Goal: Task Accomplishment & Management: Use online tool/utility

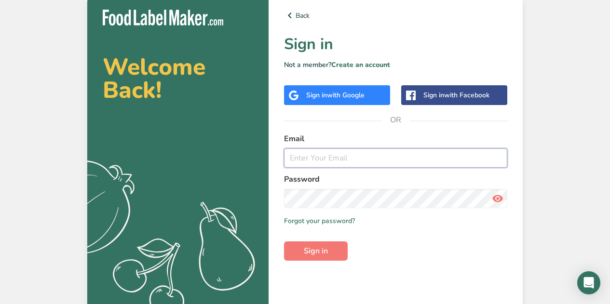
click at [304, 158] on input "email" at bounding box center [395, 157] width 223 height 19
type input "[PERSON_NAME][EMAIL_ADDRESS][DOMAIN_NAME]"
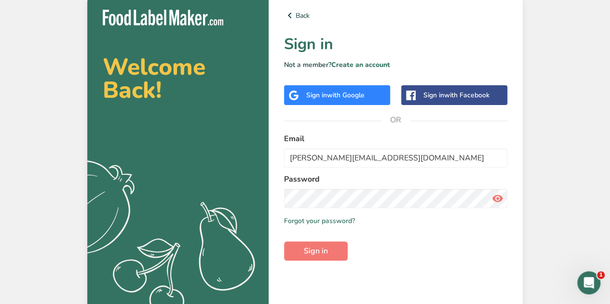
click at [579, 139] on div "Welcome Back! .a{fill:#f5f3ed;} Back Sign in Not a member? Create an account Si…" at bounding box center [305, 154] width 610 height 309
click at [321, 252] on span "Sign in" at bounding box center [316, 251] width 24 height 12
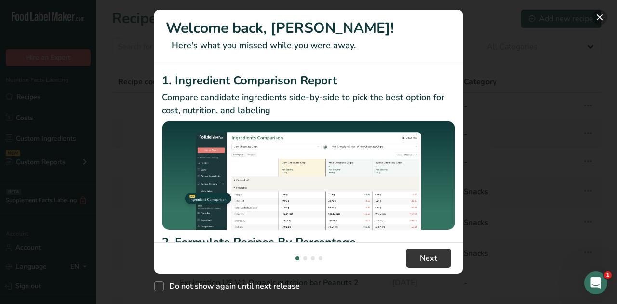
click at [600, 19] on button "New Features" at bounding box center [599, 17] width 15 height 15
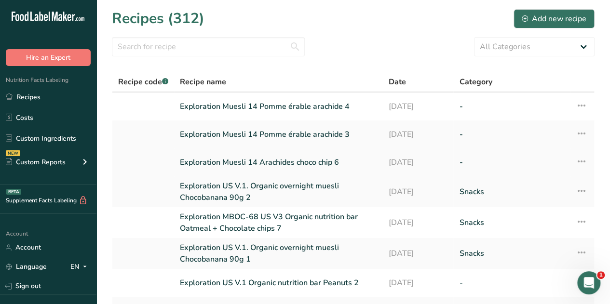
click at [290, 165] on link "Exploration Muesli 14 Arachides choco chip 6" at bounding box center [278, 162] width 197 height 20
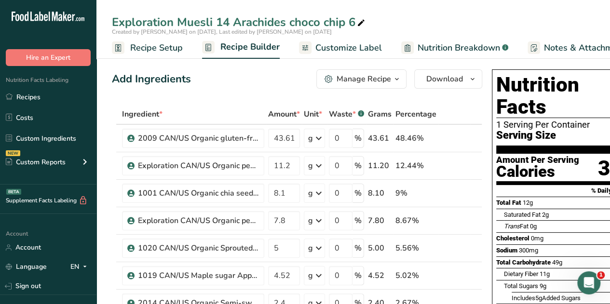
click at [393, 80] on icon "button" at bounding box center [397, 79] width 8 height 12
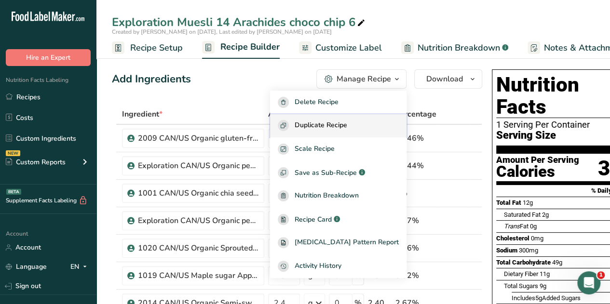
click at [347, 126] on span "Duplicate Recipe" at bounding box center [321, 125] width 53 height 11
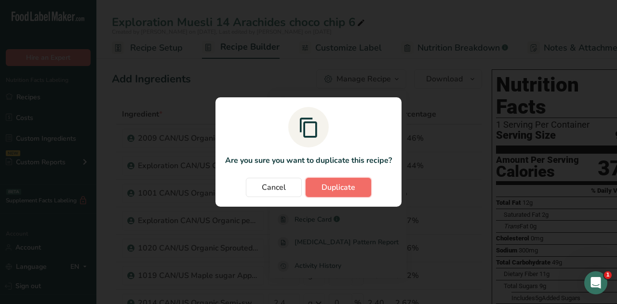
click at [336, 184] on span "Duplicate" at bounding box center [339, 188] width 34 height 12
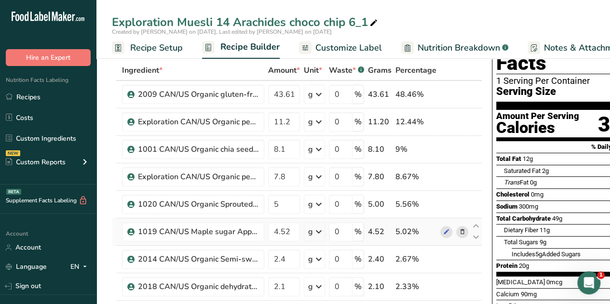
scroll to position [44, 0]
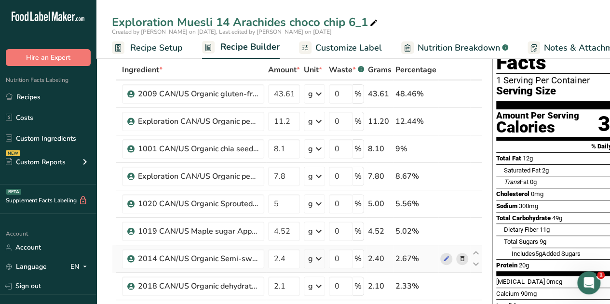
click at [463, 256] on icon at bounding box center [462, 259] width 7 height 10
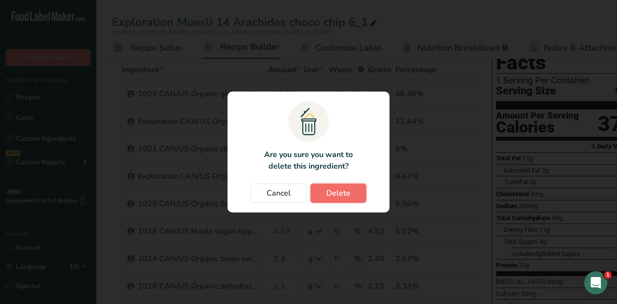
click at [354, 189] on button "Delete" at bounding box center [338, 193] width 56 height 19
type input "2.1"
type input "2"
type input "1"
type input "0.75"
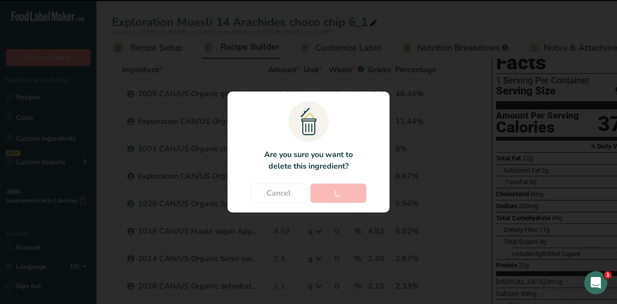
type input "0.7"
type input "0.4"
type input "0.1"
type input "0.18"
type input "0.04"
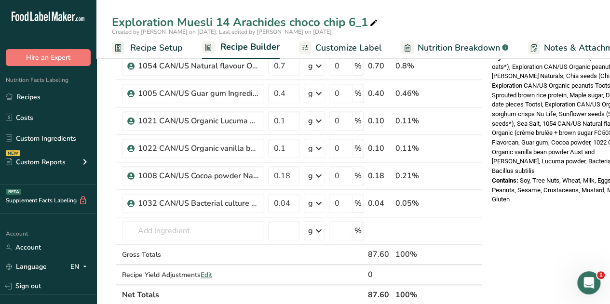
scroll to position [361, 0]
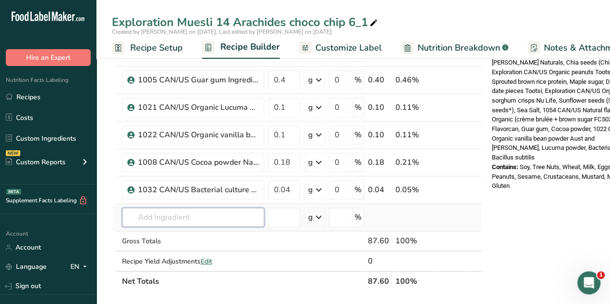
click at [163, 216] on input "text" at bounding box center [193, 217] width 142 height 19
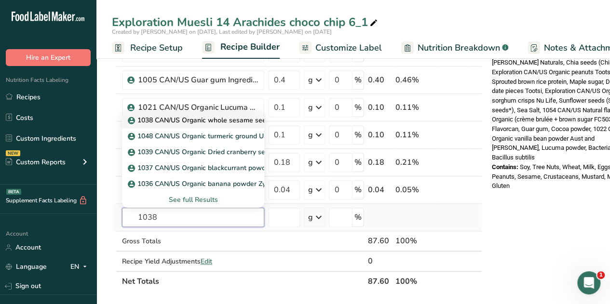
type input "1038"
click at [239, 119] on p "1038 CAN/US Organic whole sesame seeds Tootsi" at bounding box center [212, 120] width 164 height 10
type input "1038 CAN/US Organic whole sesame seeds Tootsi"
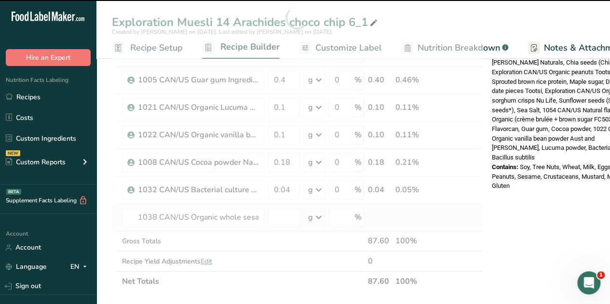
type input "0"
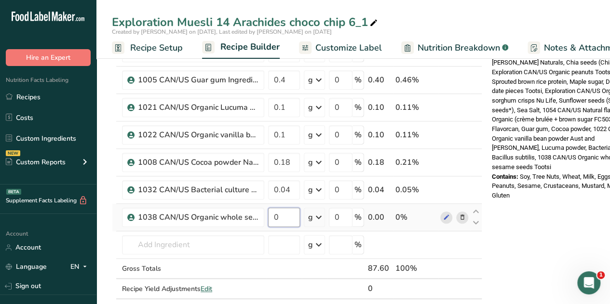
click at [286, 212] on input "0" at bounding box center [284, 217] width 32 height 19
type input "1"
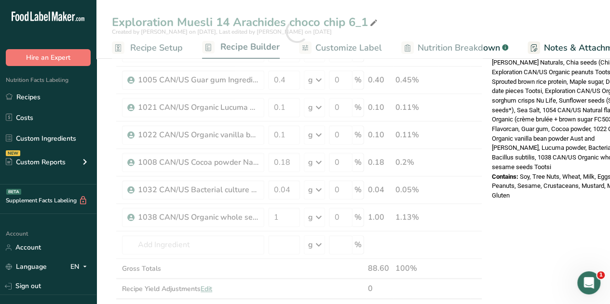
click at [532, 195] on div "Nutrition Facts 1 Serving Per Container Serving Size 88g Amount Per Serving Cal…" at bounding box center [565, 209] width 154 height 1009
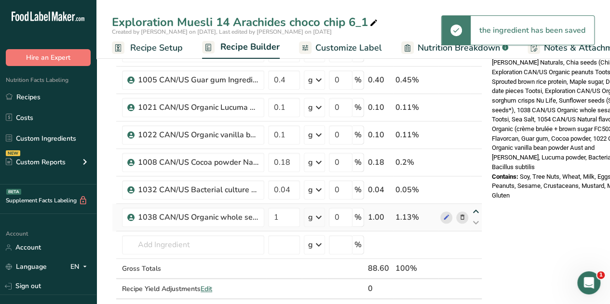
click at [475, 208] on icon at bounding box center [476, 211] width 12 height 7
type input "1"
type input "0.04"
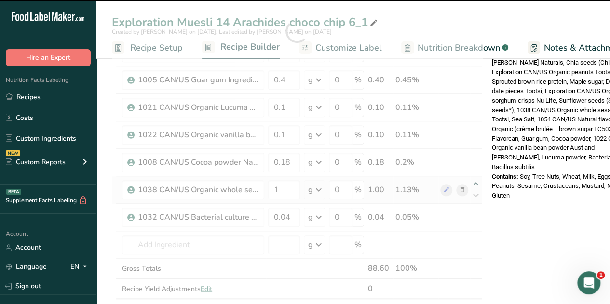
click at [474, 181] on div at bounding box center [297, 32] width 370 height 576
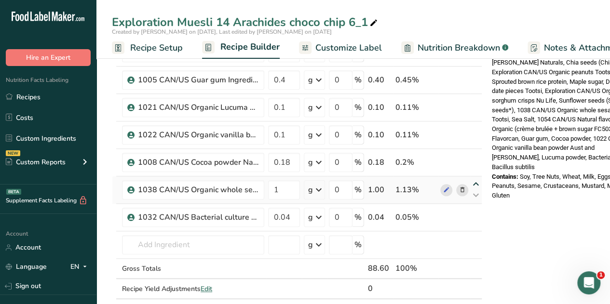
click at [474, 181] on icon at bounding box center [476, 184] width 12 height 7
type input "1"
type input "0.18"
click at [476, 154] on icon at bounding box center [476, 156] width 12 height 7
type input "1"
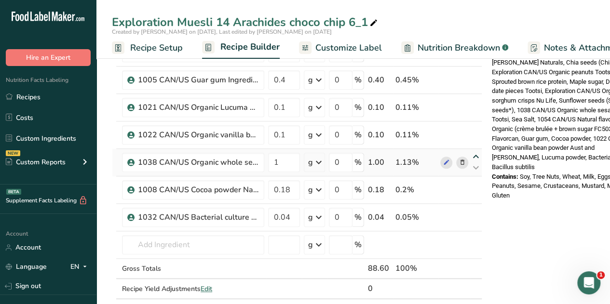
type input "0.1"
click at [476, 126] on icon at bounding box center [476, 129] width 12 height 7
type input "1"
type input "0.1"
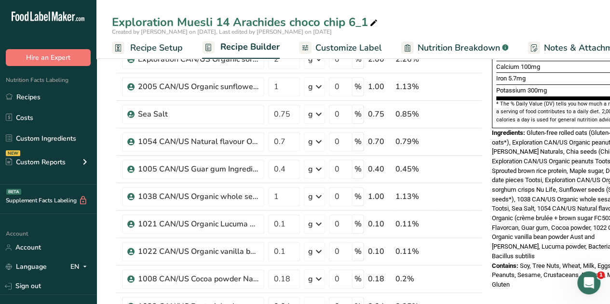
scroll to position [271, 0]
click at [472, 188] on icon at bounding box center [476, 191] width 12 height 7
type input "1"
type input "0.4"
click at [476, 162] on icon at bounding box center [476, 164] width 12 height 7
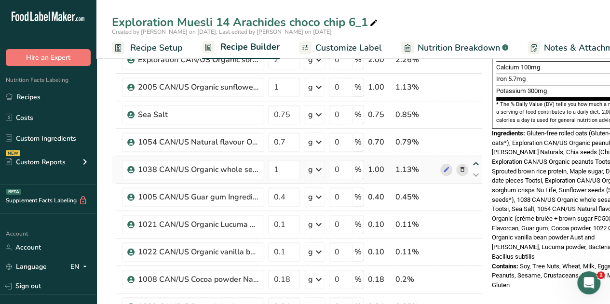
type input "1"
type input "0.7"
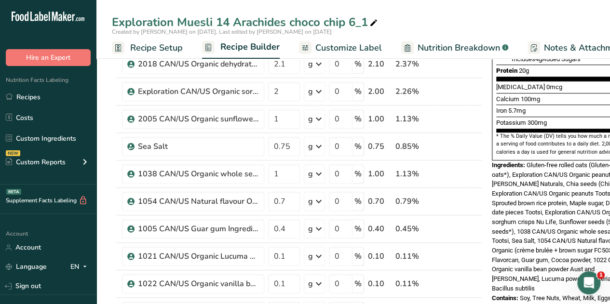
scroll to position [230, 0]
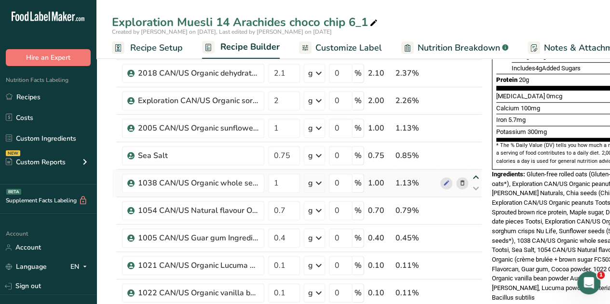
click at [476, 174] on icon at bounding box center [476, 177] width 12 height 7
type input "1"
type input "0.75"
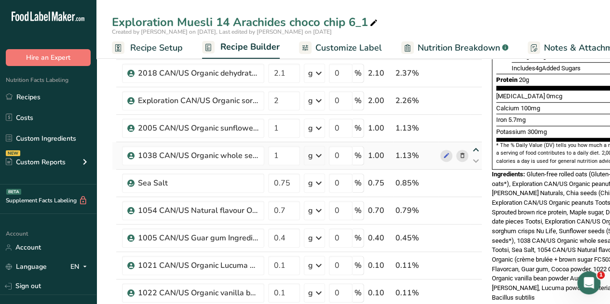
click at [475, 149] on icon at bounding box center [476, 150] width 12 height 7
click at [283, 152] on input "1" at bounding box center [284, 155] width 32 height 19
type input "2"
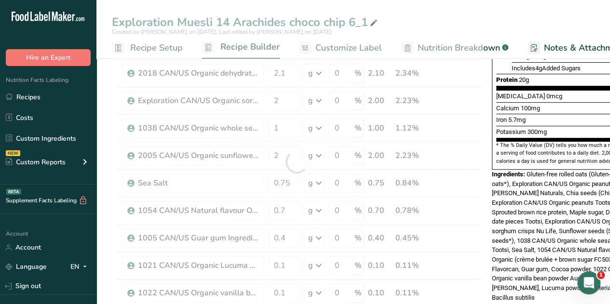
click at [525, 173] on span "Gluten-free rolled oats (Gluten-free rolled oats*), Exploration CAN/US Organic …" at bounding box center [565, 236] width 147 height 131
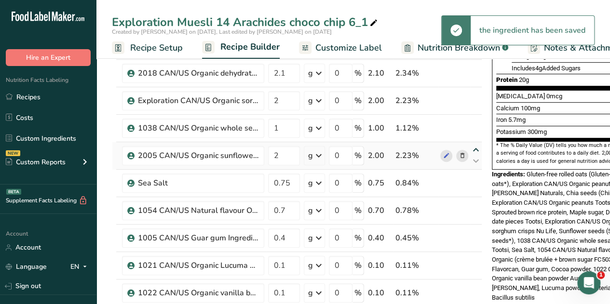
click at [476, 147] on icon at bounding box center [476, 150] width 12 height 7
type input "2"
type input "1"
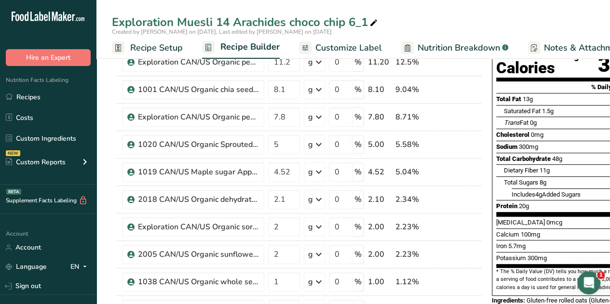
scroll to position [102, 0]
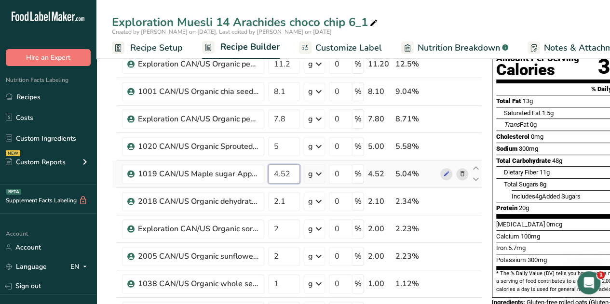
click at [297, 173] on input "4.52" at bounding box center [284, 173] width 32 height 19
type input "4"
type input "5"
click at [283, 200] on input "2.1" at bounding box center [284, 201] width 32 height 19
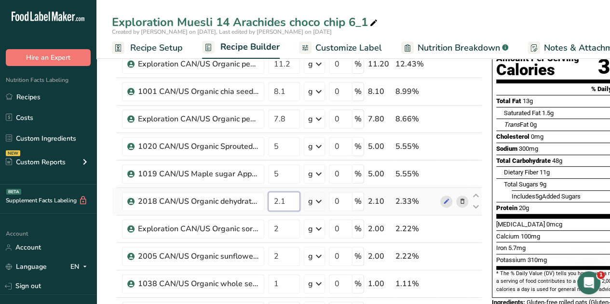
type input "2"
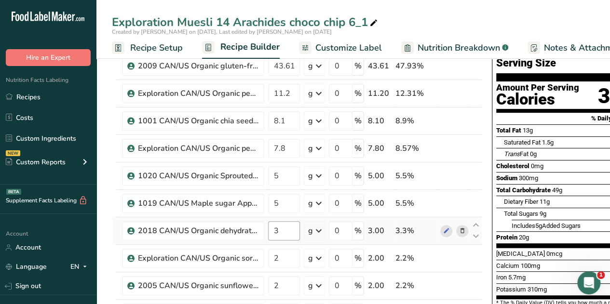
scroll to position [72, 0]
click at [280, 228] on input "3" at bounding box center [284, 230] width 32 height 19
type input "3.5"
click at [442, 20] on div "Exploration Muesli 14 Arachides choco chip 6_1" at bounding box center [352, 21] width 513 height 17
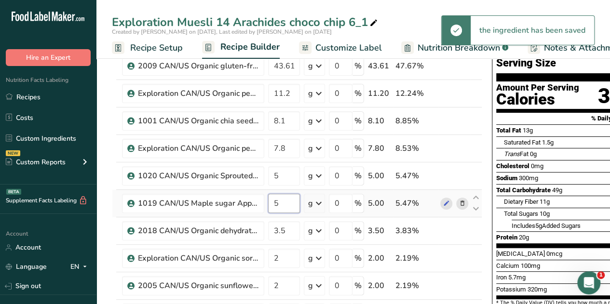
click at [280, 202] on input "5" at bounding box center [284, 203] width 32 height 19
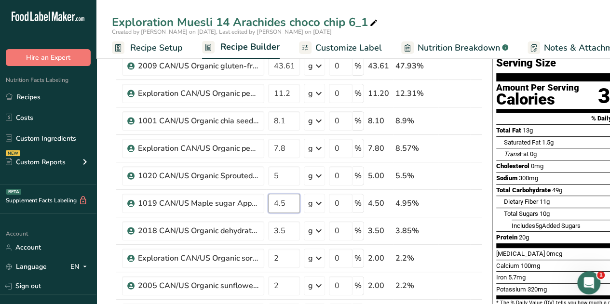
type input "4.5"
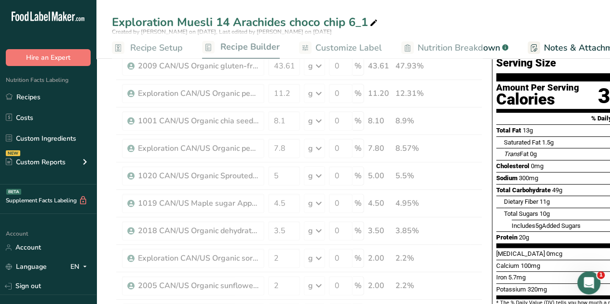
click at [474, 18] on div "Exploration Muesli 14 Arachides choco chip 6_1" at bounding box center [352, 21] width 513 height 17
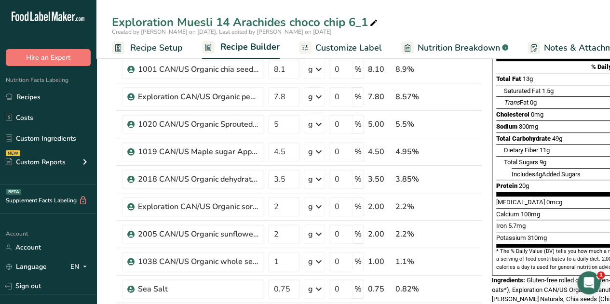
scroll to position [124, 0]
click at [279, 259] on input "1" at bounding box center [284, 261] width 32 height 19
type input "0.6"
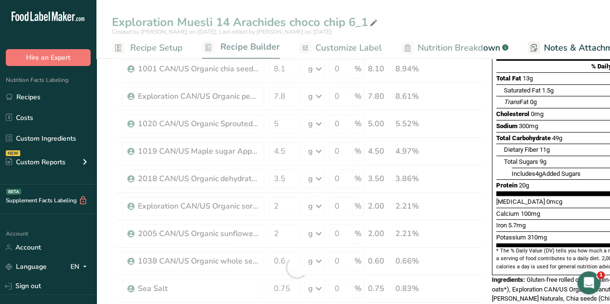
click at [524, 11] on div "Exploration Muesli 14 Arachides choco chip 6_1 Created by [PERSON_NAME] on [DAT…" at bounding box center [352, 29] width 513 height 59
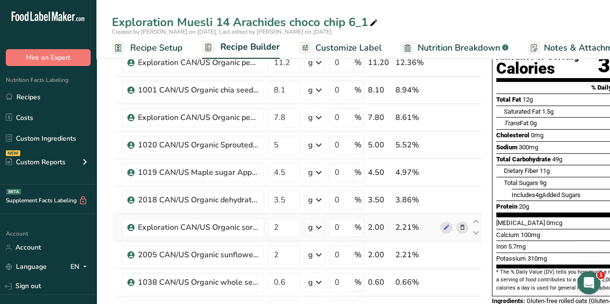
scroll to position [103, 0]
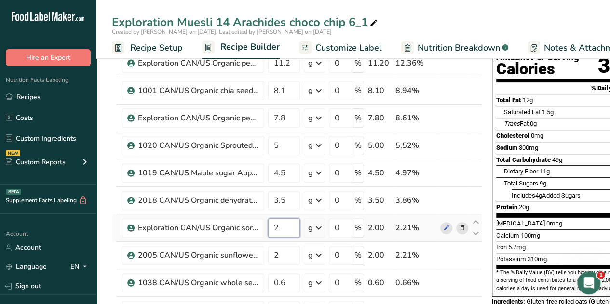
click at [280, 228] on input "2" at bounding box center [284, 227] width 32 height 19
type input "1"
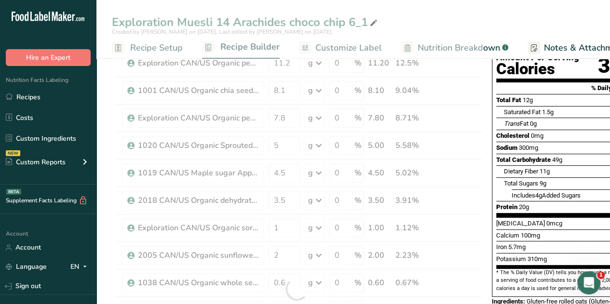
click at [480, 17] on div "Exploration Muesli 14 Arachides choco chip 6_1" at bounding box center [352, 21] width 513 height 17
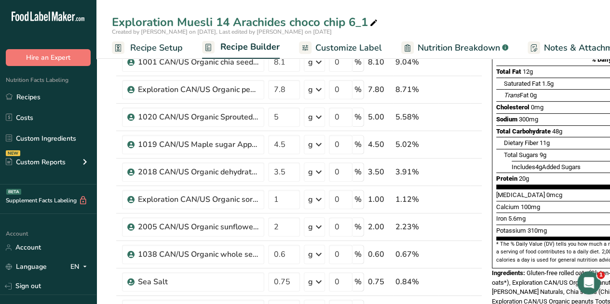
scroll to position [130, 0]
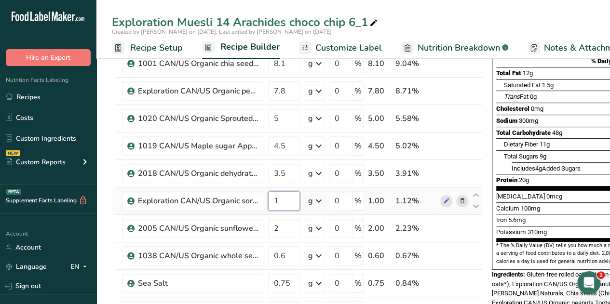
click at [287, 199] on input "1" at bounding box center [284, 200] width 32 height 19
type input "0"
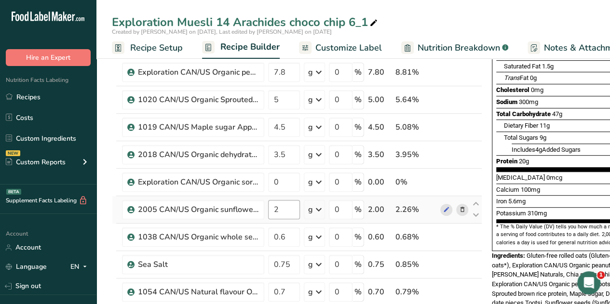
scroll to position [148, 0]
click at [278, 208] on input "2" at bounding box center [284, 210] width 32 height 19
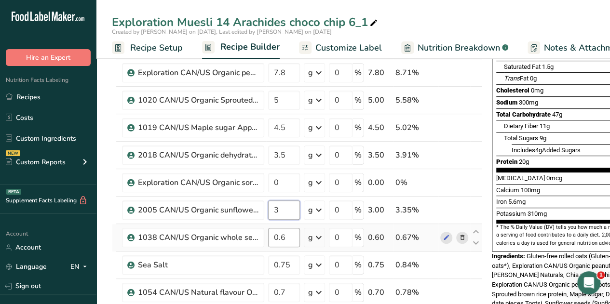
type input "3"
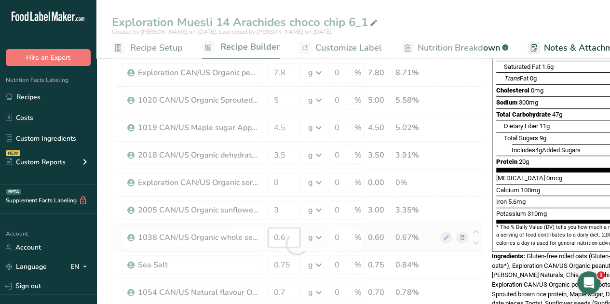
click at [289, 234] on div "Ingredient * Amount * Unit * Waste * .a-a{fill:#347362;}.b-a{fill:#fff;} Grams …" at bounding box center [297, 244] width 370 height 576
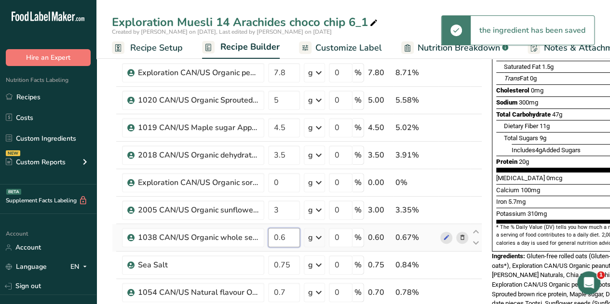
type input "0"
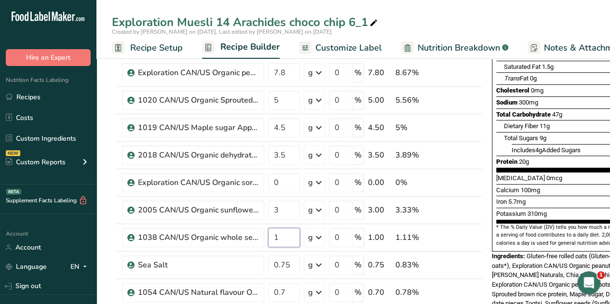
type input "1"
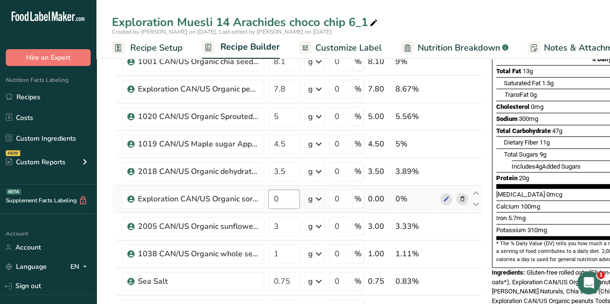
scroll to position [134, 0]
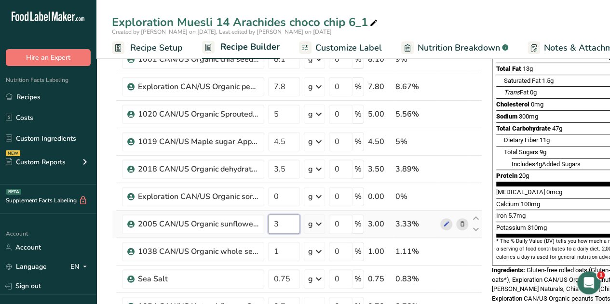
click at [283, 225] on input "3" at bounding box center [284, 224] width 32 height 19
type input "2"
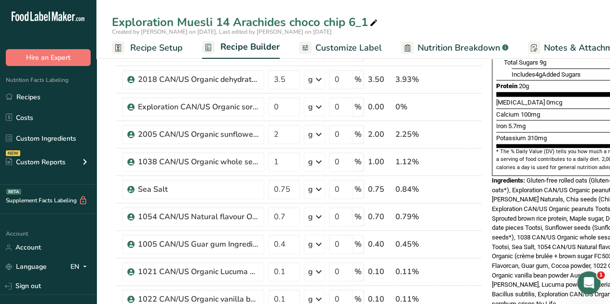
scroll to position [173, 0]
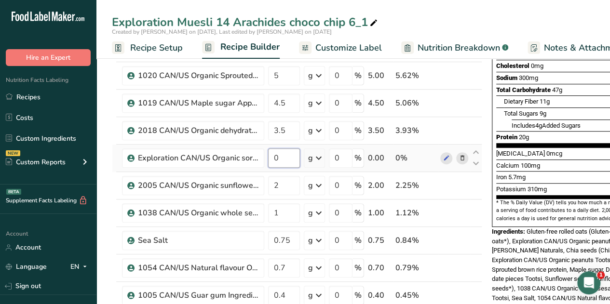
click at [278, 161] on input "0" at bounding box center [284, 157] width 32 height 19
type input "1"
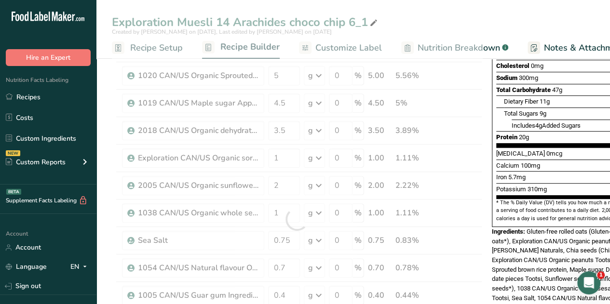
click at [537, 171] on div "Iron 5.7mg 30%" at bounding box center [565, 177] width 138 height 12
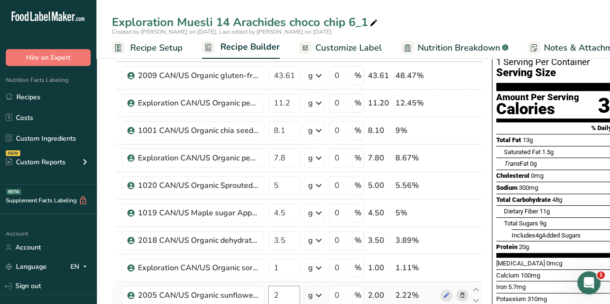
scroll to position [0, 0]
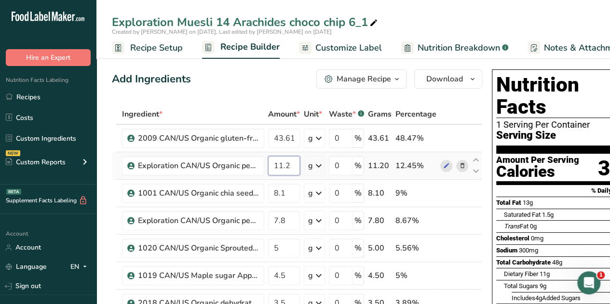
click at [292, 164] on input "11.2" at bounding box center [284, 165] width 32 height 19
type input "11.22"
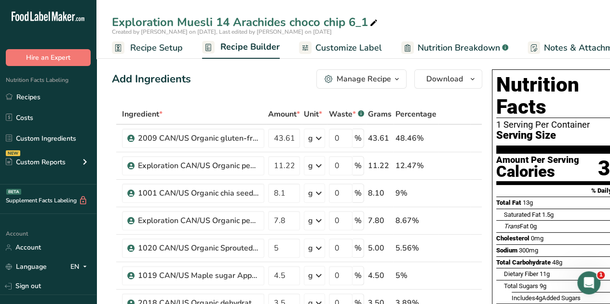
click at [428, 43] on span "Nutrition Breakdown" at bounding box center [459, 47] width 82 height 13
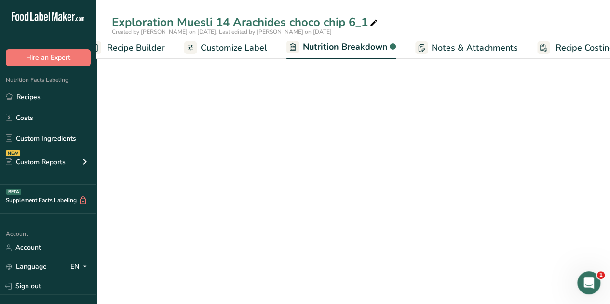
select select "Calories"
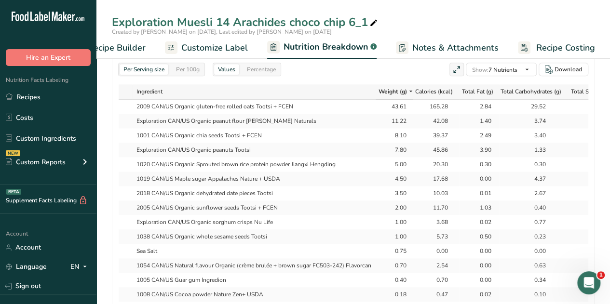
click at [129, 47] on span "Recipe Builder" at bounding box center [117, 47] width 58 height 13
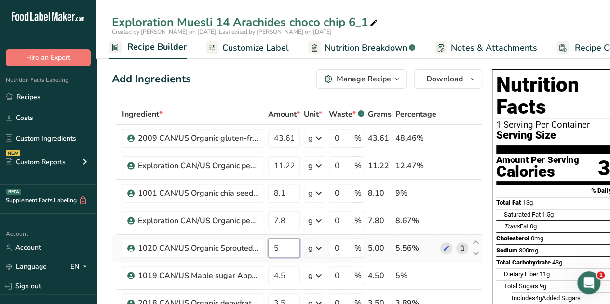
click at [280, 246] on input "5" at bounding box center [284, 248] width 32 height 19
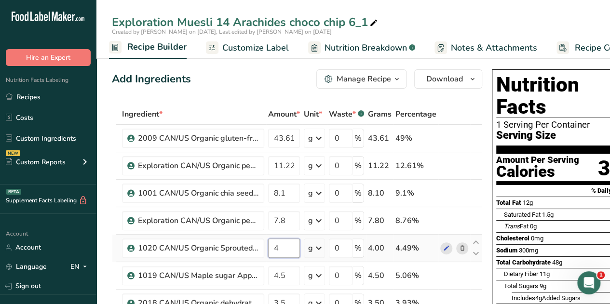
click at [278, 247] on input "4" at bounding box center [284, 248] width 32 height 19
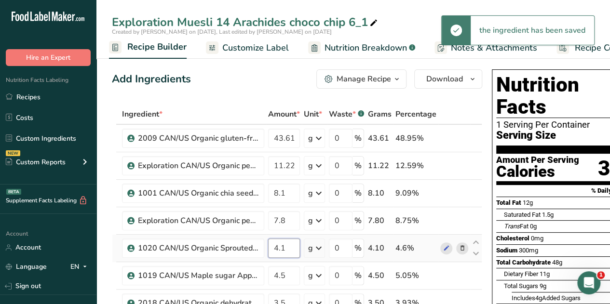
click at [284, 249] on input "4.1" at bounding box center [284, 248] width 32 height 19
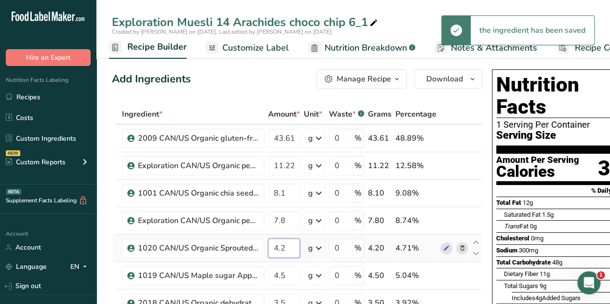
click at [285, 250] on input "4.2" at bounding box center [284, 248] width 32 height 19
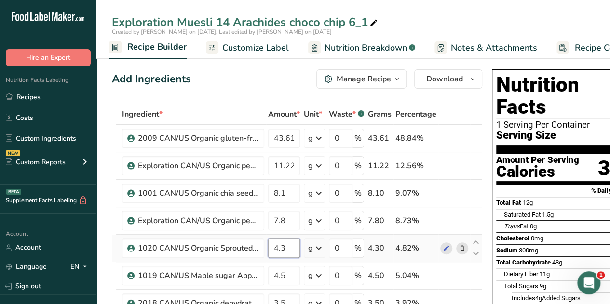
click at [284, 248] on input "4.3" at bounding box center [284, 248] width 32 height 19
type input "4"
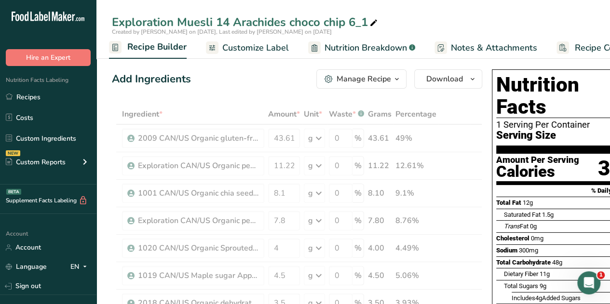
click at [234, 83] on div "Add Ingredients Manage Recipe Delete Recipe Duplicate Recipe Scale Recipe Save …" at bounding box center [297, 78] width 370 height 19
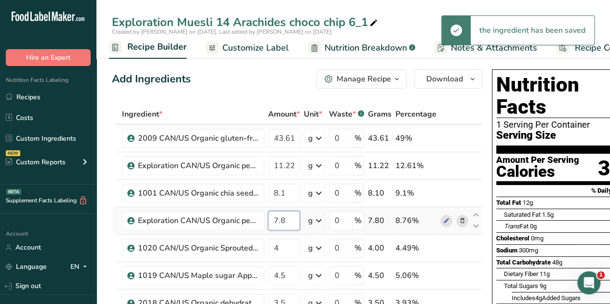
click at [289, 218] on input "7.8" at bounding box center [284, 220] width 32 height 19
type input "7"
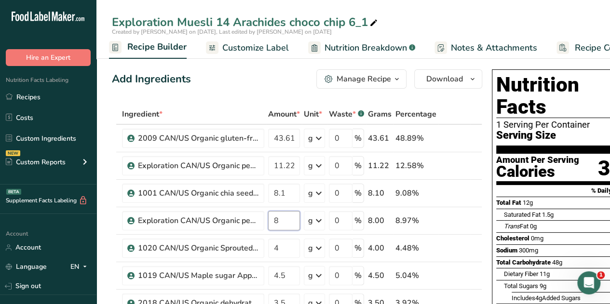
type input "8"
click at [285, 220] on input "8" at bounding box center [284, 220] width 32 height 19
type input "7.8"
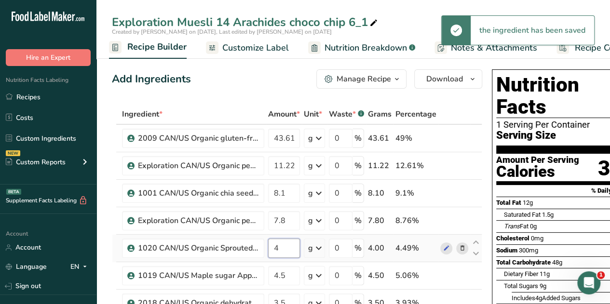
click at [281, 243] on input "4" at bounding box center [284, 248] width 32 height 19
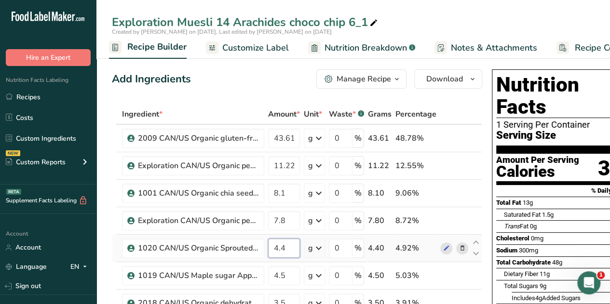
click at [285, 247] on input "4.4" at bounding box center [284, 248] width 32 height 19
type input "4.3"
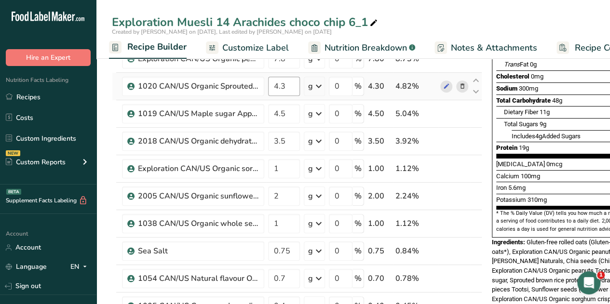
scroll to position [158, 0]
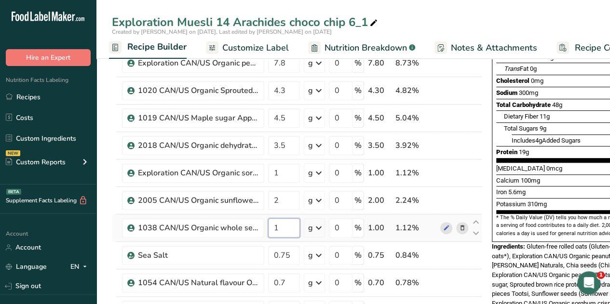
click at [276, 227] on input "1" at bounding box center [284, 227] width 32 height 19
type input "0.8"
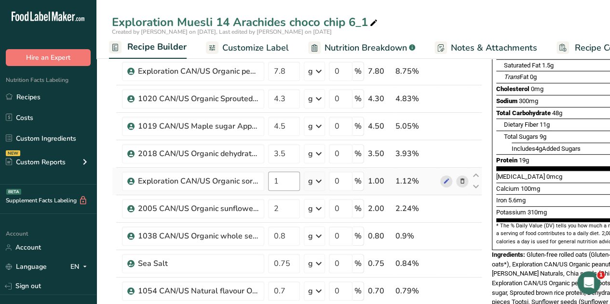
scroll to position [149, 0]
click at [280, 180] on input "1" at bounding box center [284, 181] width 32 height 19
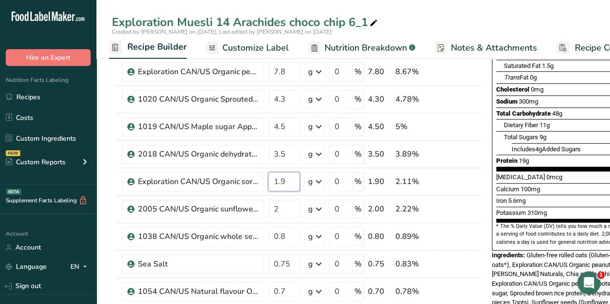
type input "1.9"
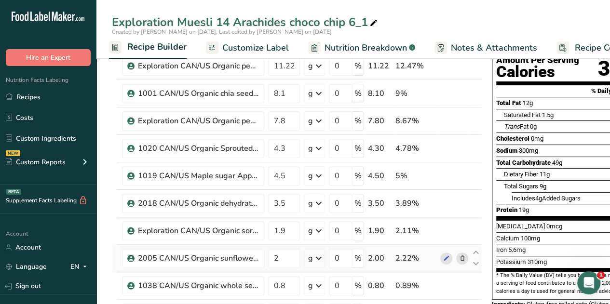
scroll to position [0, 0]
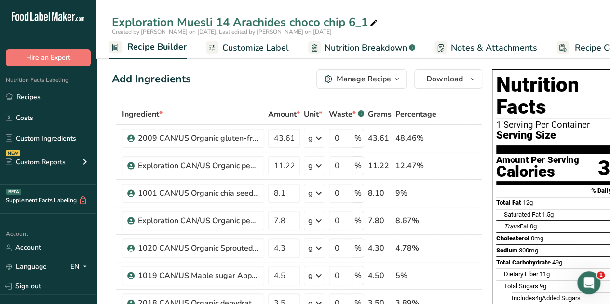
click at [376, 49] on span "Nutrition Breakdown" at bounding box center [365, 47] width 82 height 13
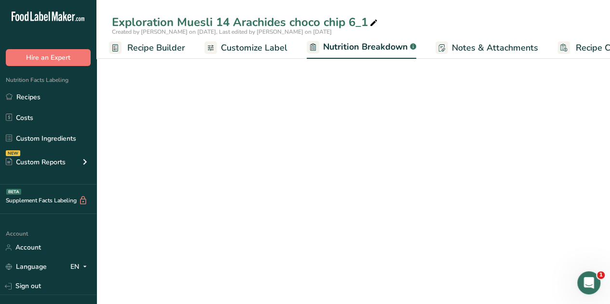
scroll to position [0, 133]
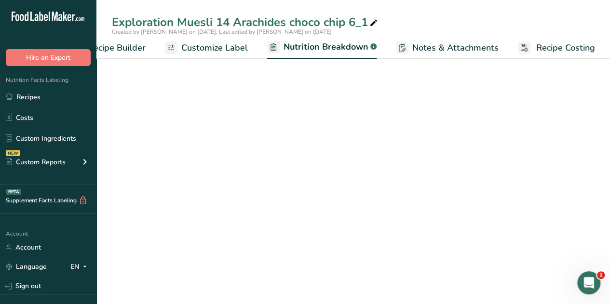
select select "Calories"
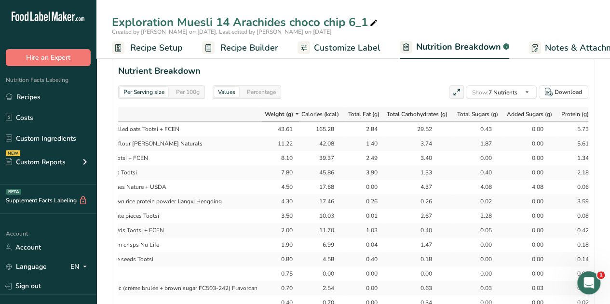
scroll to position [0, 128]
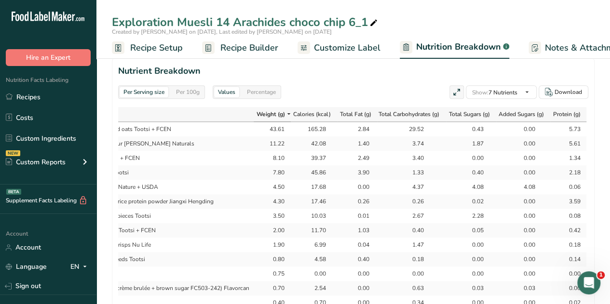
click at [252, 42] on span "Recipe Builder" at bounding box center [249, 47] width 58 height 13
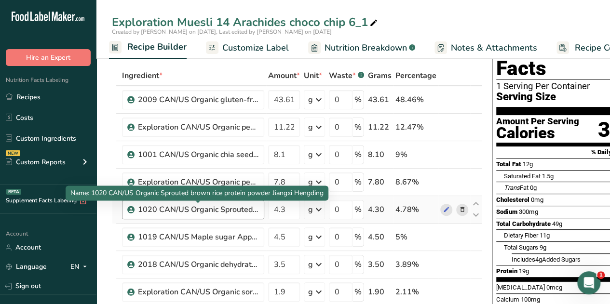
scroll to position [39, 0]
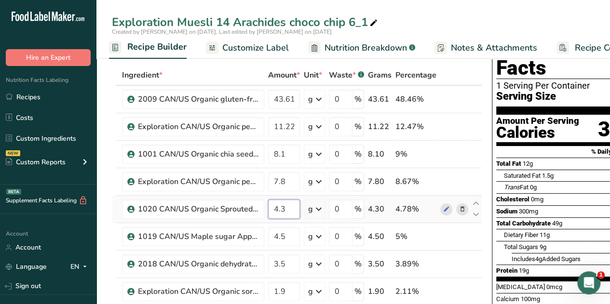
click at [286, 206] on input "4.3" at bounding box center [284, 209] width 32 height 19
type input "4.5"
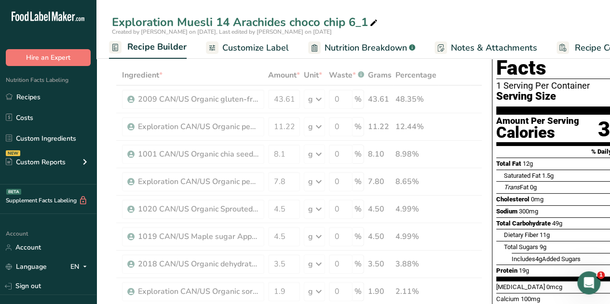
click at [416, 19] on div "Exploration Muesli 14 Arachides choco chip 6_1" at bounding box center [352, 21] width 513 height 17
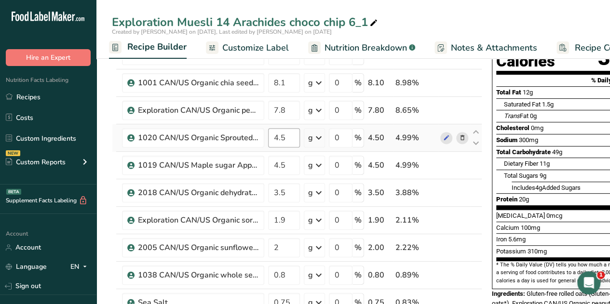
scroll to position [109, 0]
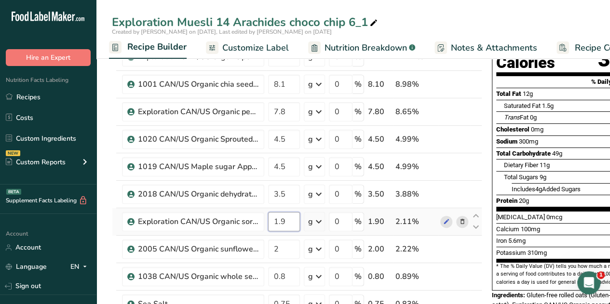
click at [286, 221] on input "1.9" at bounding box center [284, 221] width 32 height 19
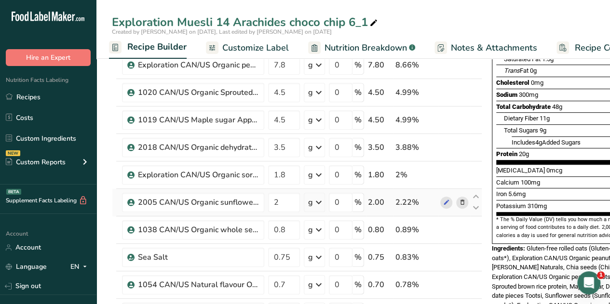
scroll to position [129, 0]
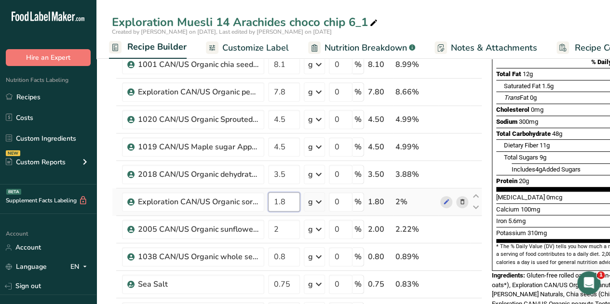
click at [287, 202] on input "1.8" at bounding box center [284, 201] width 32 height 19
type input "1.7"
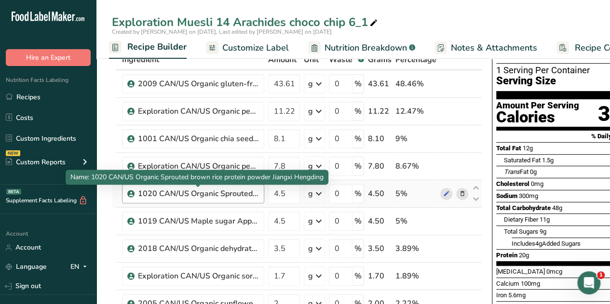
scroll to position [55, 0]
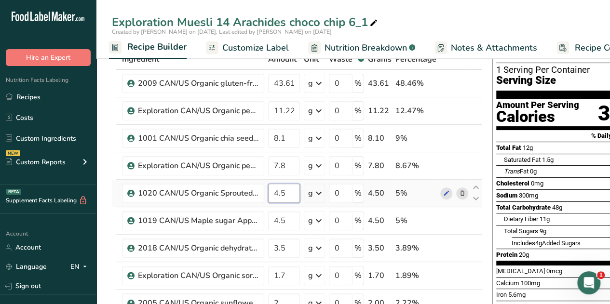
click at [285, 192] on input "4.5" at bounding box center [284, 193] width 32 height 19
type input "4.52"
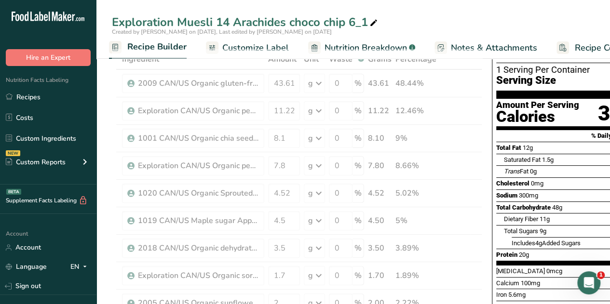
click at [427, 25] on div "Exploration Muesli 14 Arachides choco chip 6_1" at bounding box center [352, 21] width 513 height 17
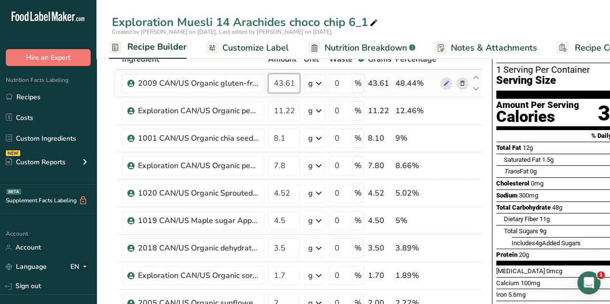
click at [293, 83] on input "43.61" at bounding box center [284, 83] width 32 height 19
type input "43.6"
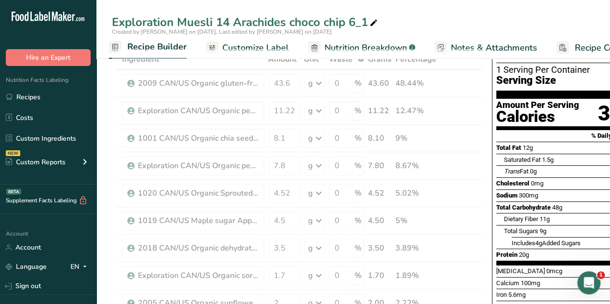
click at [449, 19] on div "Exploration Muesli 14 Arachides choco chip 6_1" at bounding box center [352, 21] width 513 height 17
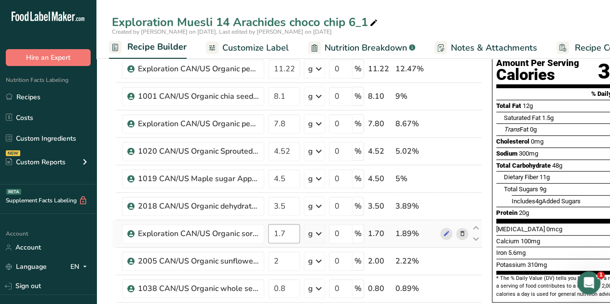
scroll to position [96, 0]
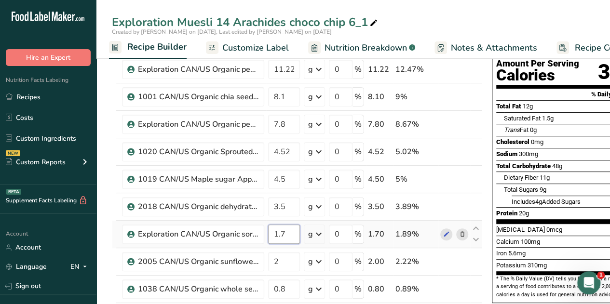
click at [285, 233] on input "1.7" at bounding box center [284, 234] width 32 height 19
type input "1.69"
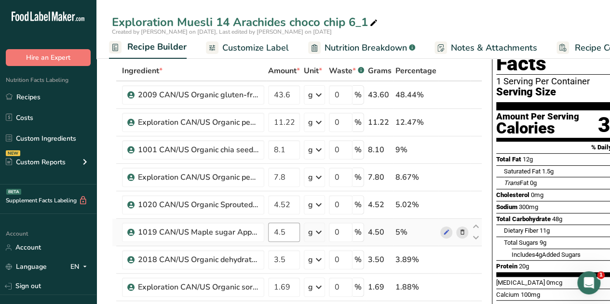
scroll to position [42, 0]
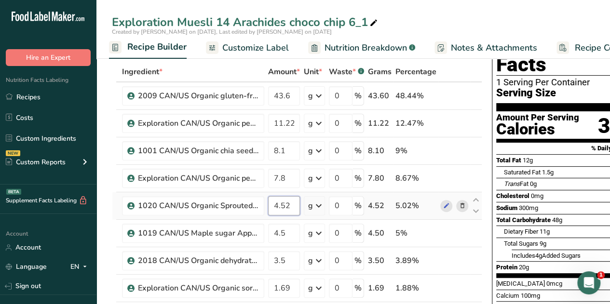
click at [289, 206] on input "4.52" at bounding box center [284, 205] width 32 height 19
type input "4.5"
type input "4.52"
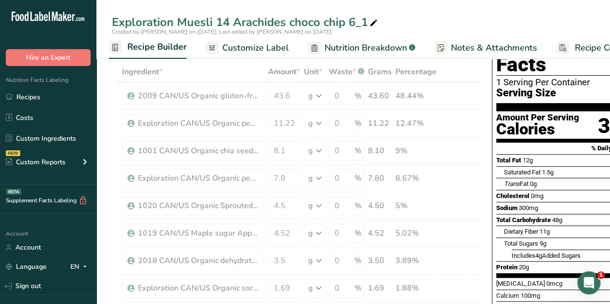
click at [413, 11] on div "Exploration Muesli 14 Arachides choco chip 6_1 Created by [PERSON_NAME] on [DAT…" at bounding box center [352, 29] width 513 height 59
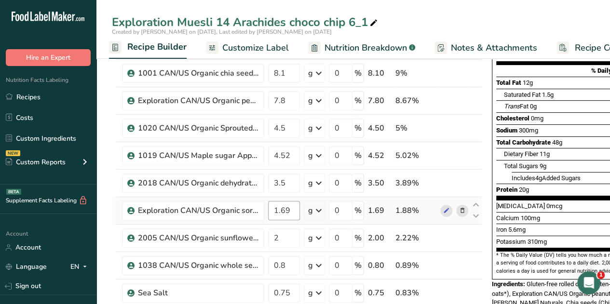
scroll to position [119, 0]
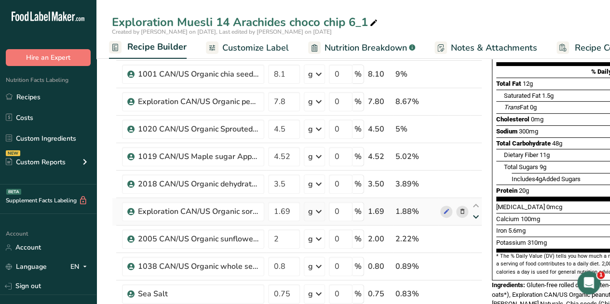
click at [476, 215] on icon at bounding box center [476, 217] width 12 height 7
type input "2"
type input "1.69"
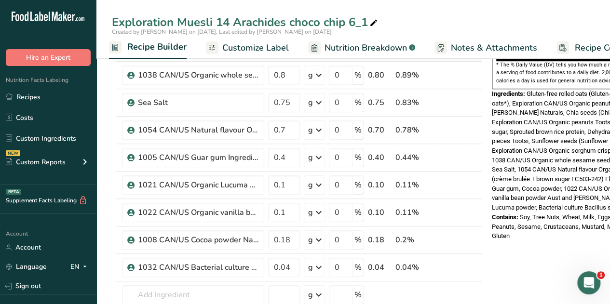
scroll to position [317, 0]
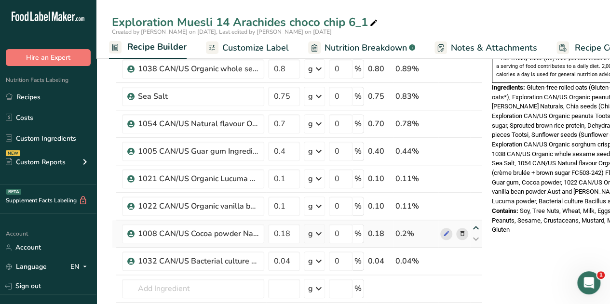
click at [475, 225] on icon at bounding box center [476, 228] width 12 height 7
type input "0.18"
type input "0.1"
click at [475, 197] on icon at bounding box center [476, 200] width 12 height 7
type input "0.18"
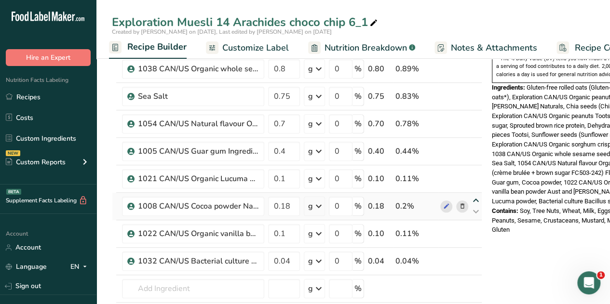
type input "0.1"
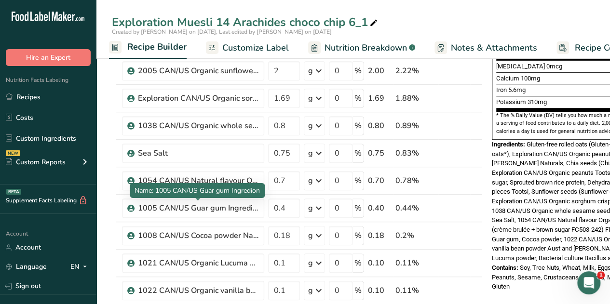
scroll to position [260, 0]
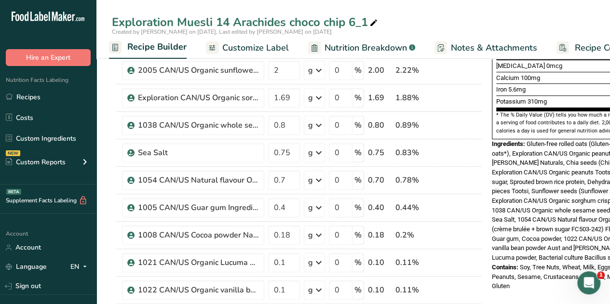
click at [370, 21] on icon at bounding box center [373, 22] width 9 height 13
click at [489, 26] on input "Exploration Muesli 14 Arachides choco chip 7" at bounding box center [353, 21] width 483 height 17
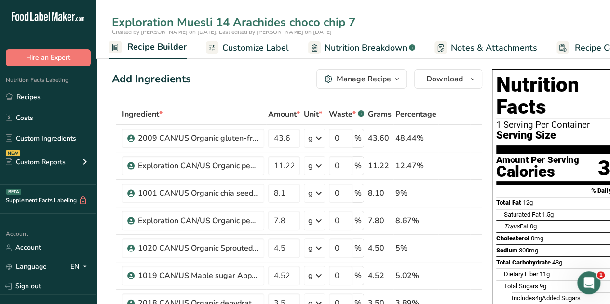
type input "Exploration Muesli 14 Arachides choco chip 7"
click at [212, 105] on th "Ingredient *" at bounding box center [193, 115] width 146 height 20
click at [400, 82] on span "button" at bounding box center [397, 79] width 12 height 12
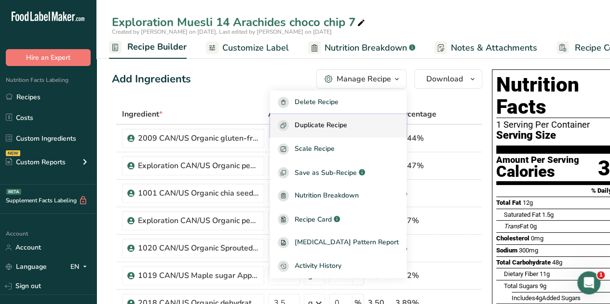
click at [347, 125] on span "Duplicate Recipe" at bounding box center [321, 125] width 53 height 11
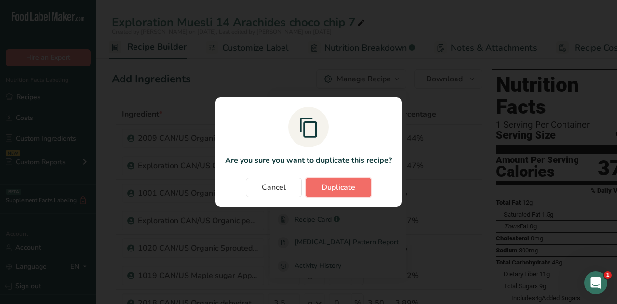
click at [348, 184] on span "Duplicate" at bounding box center [339, 188] width 34 height 12
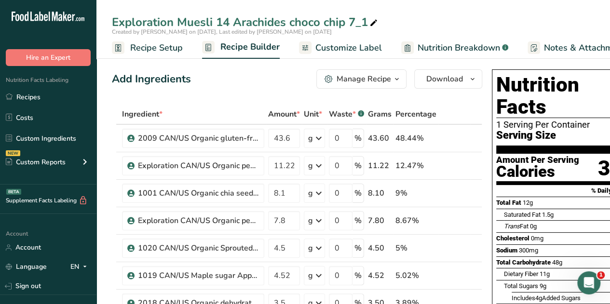
click at [364, 22] on div "Exploration Muesli 14 Arachides choco chip 7_1" at bounding box center [246, 21] width 268 height 17
type input "Exploration Muesli 14 Arachides choco chip 8"
click at [239, 79] on div "Add Ingredients Manage Recipe Delete Recipe Duplicate Recipe Scale Recipe Save …" at bounding box center [297, 78] width 370 height 19
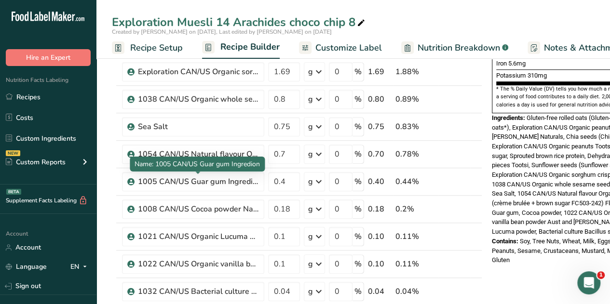
scroll to position [286, 0]
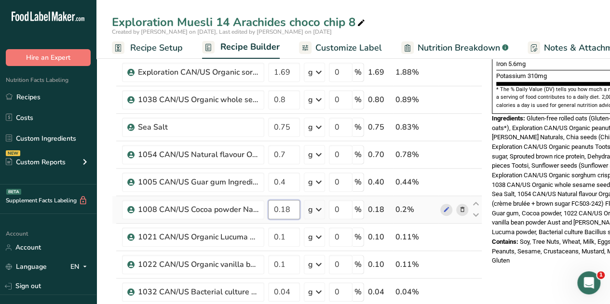
click at [293, 208] on input "0.18" at bounding box center [284, 209] width 32 height 19
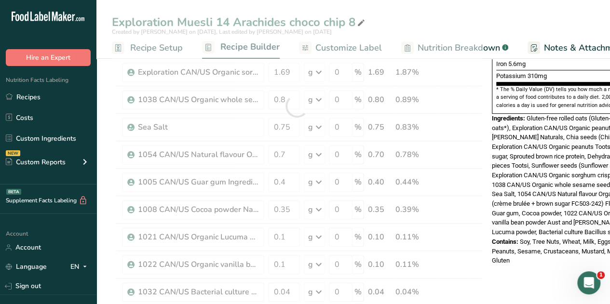
click at [427, 15] on div "Exploration Muesli 14 Arachides choco chip 8 Created by [PERSON_NAME] on [DATE]…" at bounding box center [352, 284] width 513 height 1040
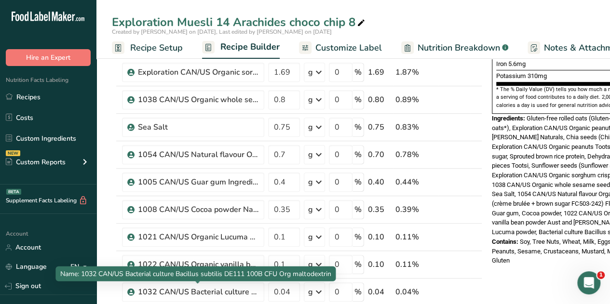
scroll to position [285, 0]
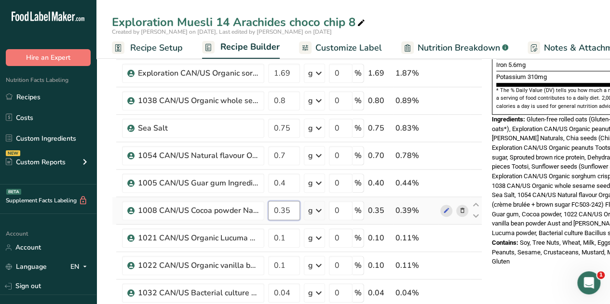
click at [287, 209] on input "0.35" at bounding box center [284, 210] width 32 height 19
type input "0.4"
click at [434, 21] on div "Exploration Muesli 14 Arachides choco chip 8 Created by [PERSON_NAME] on [DATE]…" at bounding box center [352, 285] width 513 height 1040
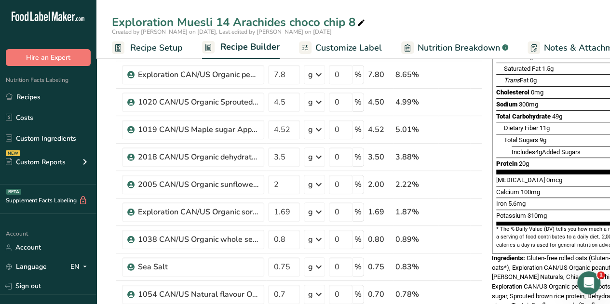
scroll to position [145, 0]
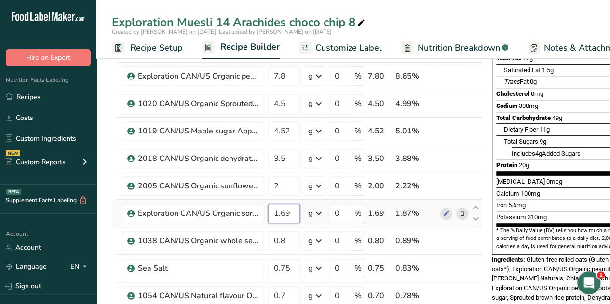
click at [289, 210] on input "1.69" at bounding box center [284, 213] width 32 height 19
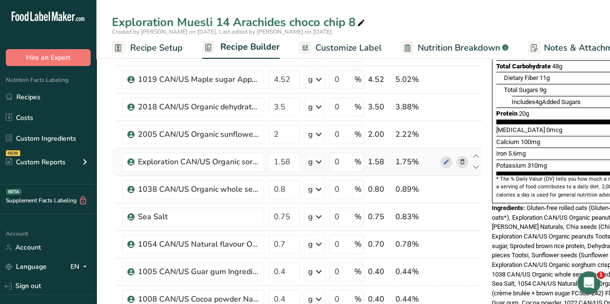
scroll to position [173, 0]
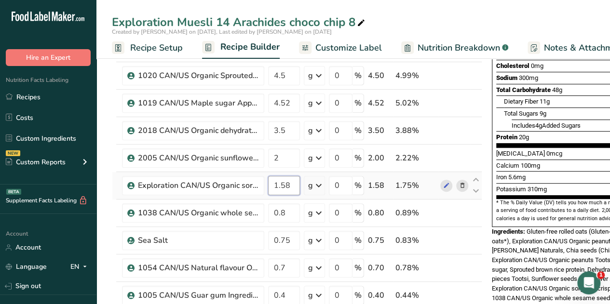
click at [284, 186] on input "1.58" at bounding box center [284, 185] width 32 height 19
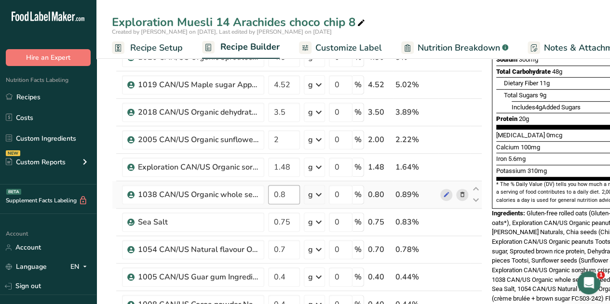
scroll to position [189, 0]
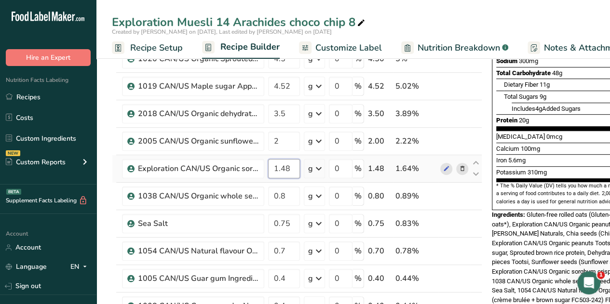
click at [290, 164] on input "1.48" at bounding box center [284, 168] width 32 height 19
type input "1.47"
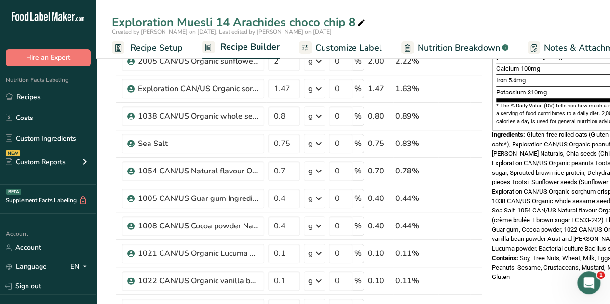
scroll to position [270, 0]
click at [476, 216] on icon at bounding box center [476, 219] width 12 height 7
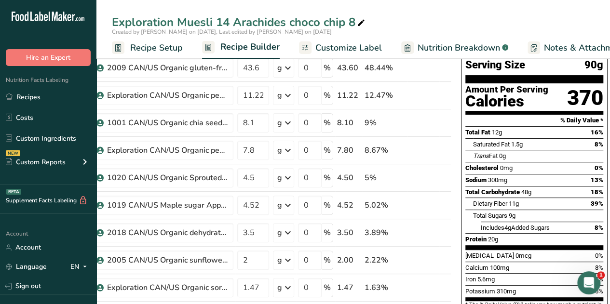
scroll to position [71, 0]
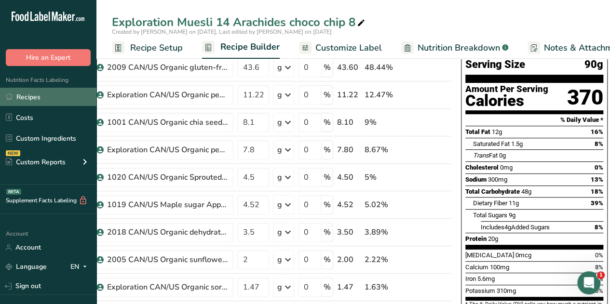
click at [40, 92] on link "Recipes" at bounding box center [48, 97] width 96 height 18
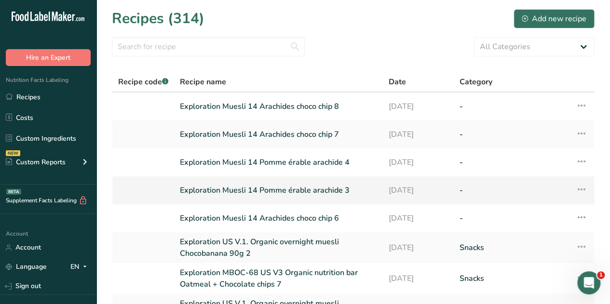
click at [277, 190] on link "Exploration Muesli 14 Pomme érable arachide 3" at bounding box center [278, 190] width 197 height 20
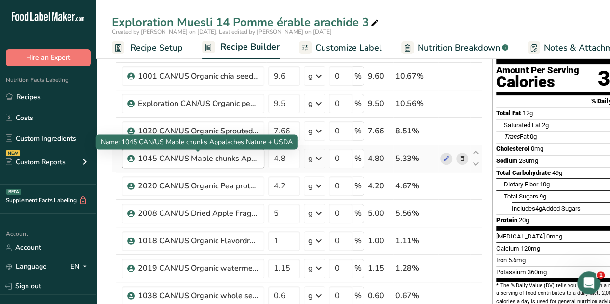
scroll to position [94, 0]
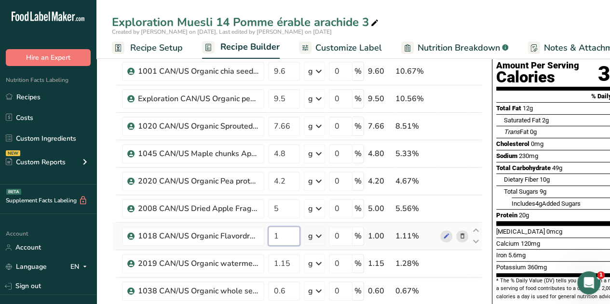
click at [279, 234] on input "1" at bounding box center [284, 236] width 32 height 19
type input "0.9"
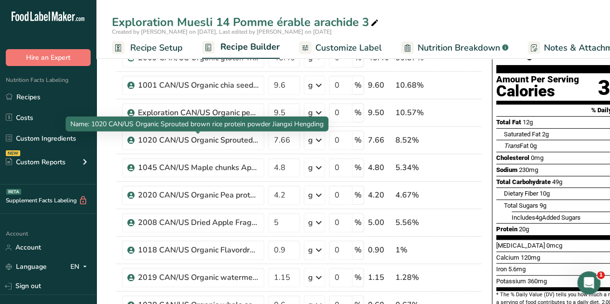
scroll to position [0, 0]
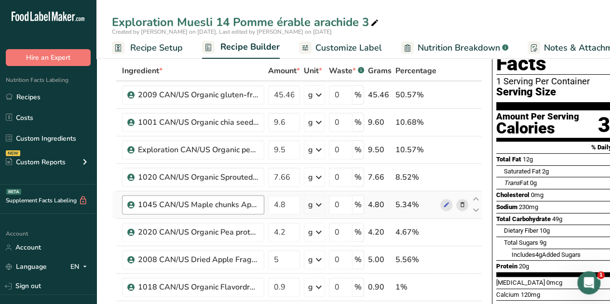
scroll to position [44, 0]
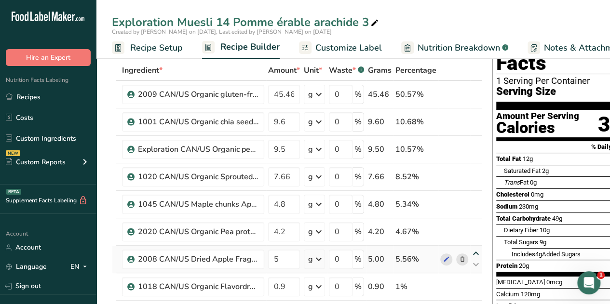
click at [476, 251] on icon at bounding box center [476, 253] width 12 height 7
type input "5"
type input "4.2"
click at [476, 224] on icon at bounding box center [476, 226] width 12 height 7
type input "5"
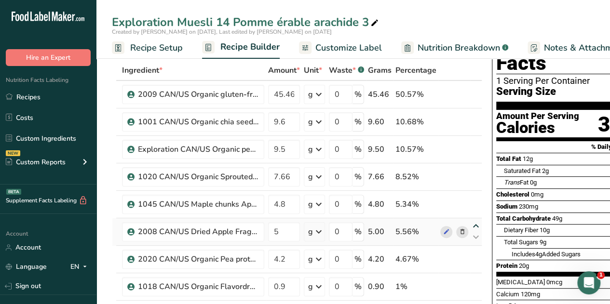
type input "4.8"
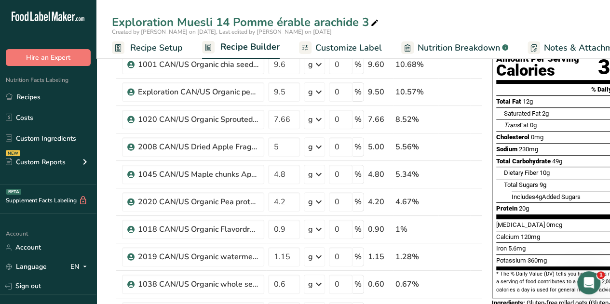
scroll to position [164, 0]
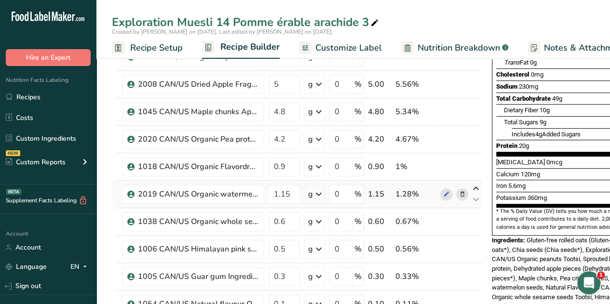
click at [475, 186] on icon at bounding box center [476, 188] width 12 height 7
type input "1.15"
type input "0.9"
click at [285, 165] on input "1.15" at bounding box center [284, 166] width 32 height 19
type input "1.35"
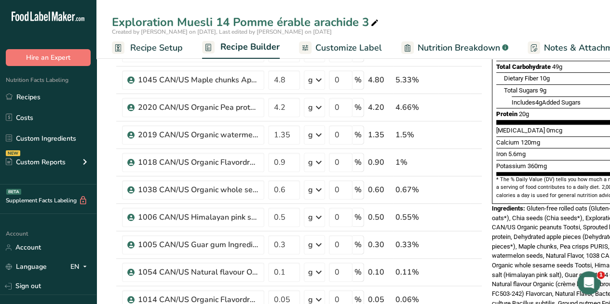
scroll to position [196, 0]
click at [285, 243] on input "0.3" at bounding box center [284, 244] width 32 height 19
type input "0.2"
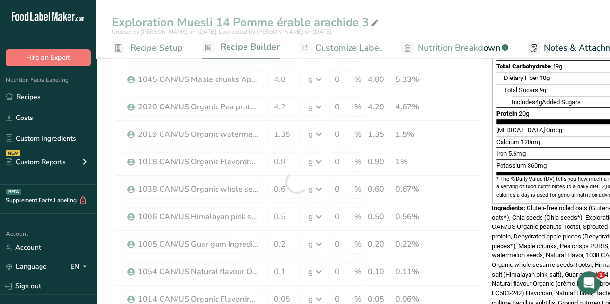
click at [484, 16] on div "Exploration Muesli 14 Pomme érable arachide 3" at bounding box center [352, 21] width 513 height 17
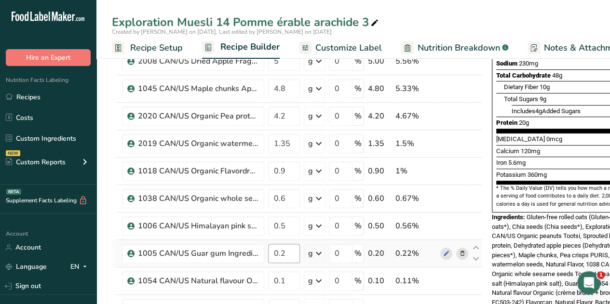
scroll to position [0, 0]
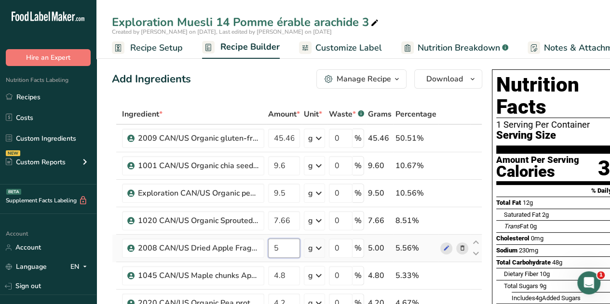
click at [281, 245] on input "5" at bounding box center [284, 248] width 32 height 19
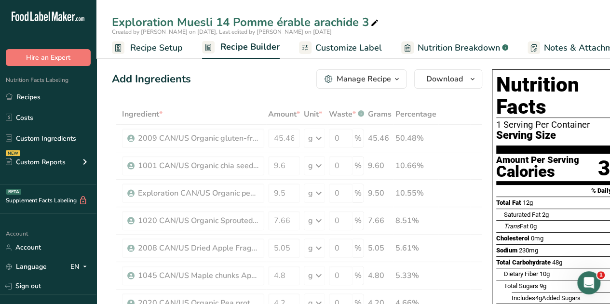
click at [276, 79] on div "Add Ingredients Manage Recipe Delete Recipe Duplicate Recipe Scale Recipe Save …" at bounding box center [297, 78] width 370 height 19
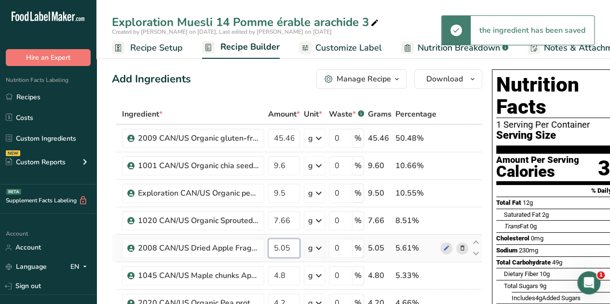
click at [288, 247] on input "5.05" at bounding box center [284, 248] width 32 height 19
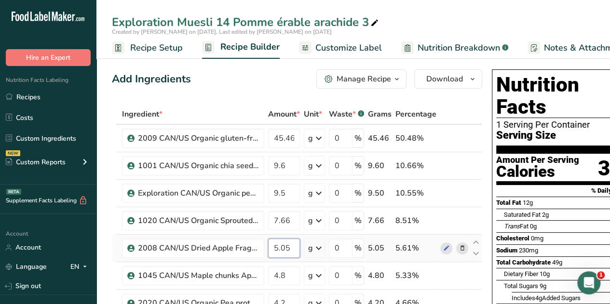
type input "5"
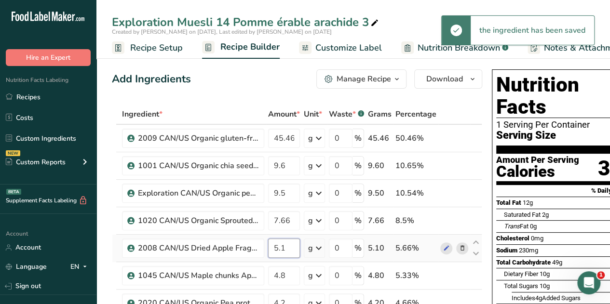
click at [285, 246] on input "5.1" at bounding box center [284, 248] width 32 height 19
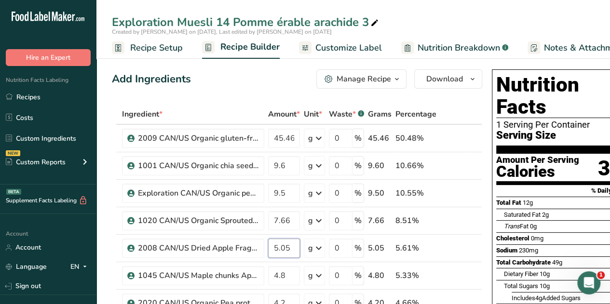
type input "5.05"
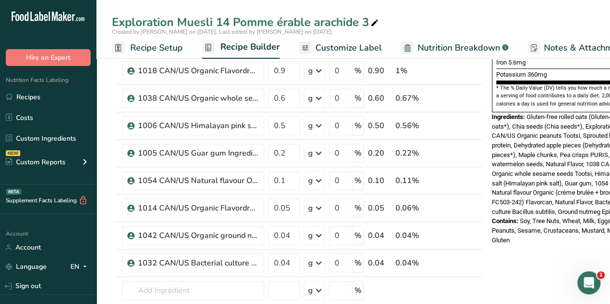
scroll to position [289, 0]
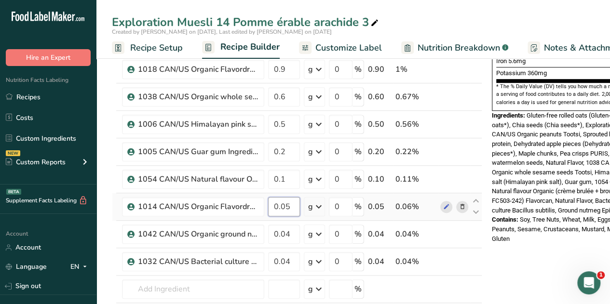
click at [290, 206] on input "0.05" at bounding box center [284, 206] width 32 height 19
type input "0"
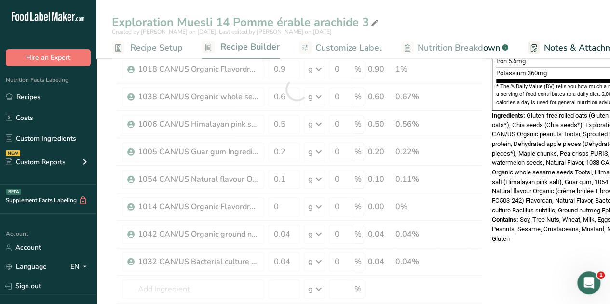
click at [462, 17] on div "Exploration Muesli 14 Pomme érable arachide 3 Created by [PERSON_NAME] on [DATE…" at bounding box center [352, 267] width 513 height 1012
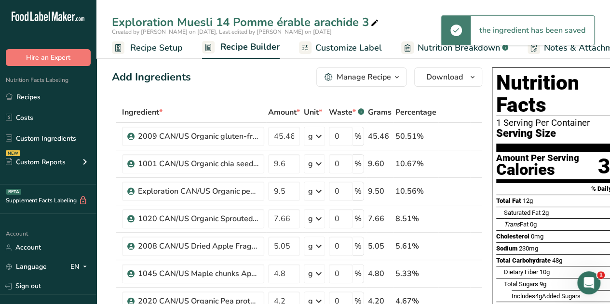
scroll to position [0, 0]
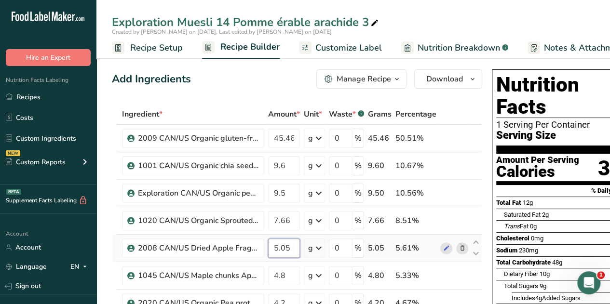
click at [289, 245] on input "5.05" at bounding box center [284, 248] width 32 height 19
type input "5"
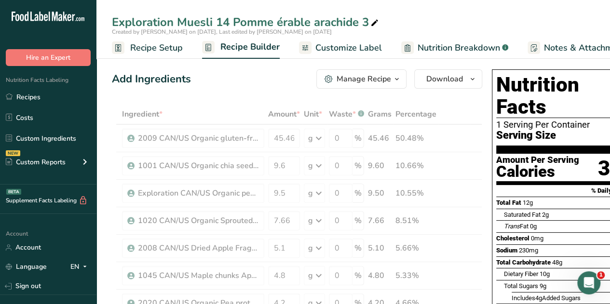
click at [245, 86] on div "Add Ingredients Manage Recipe Delete Recipe Duplicate Recipe Scale Recipe Save …" at bounding box center [297, 78] width 370 height 19
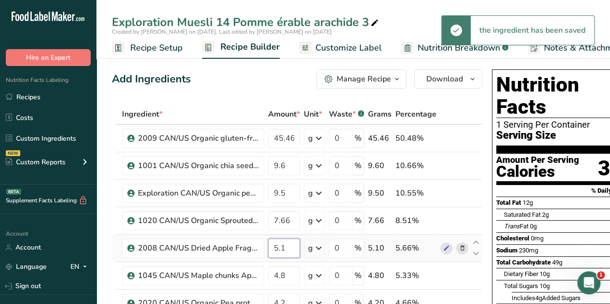
click at [287, 246] on input "5.1" at bounding box center [284, 248] width 32 height 19
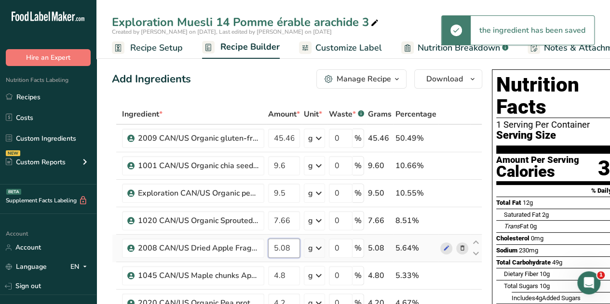
click at [289, 244] on input "5.08" at bounding box center [284, 248] width 32 height 19
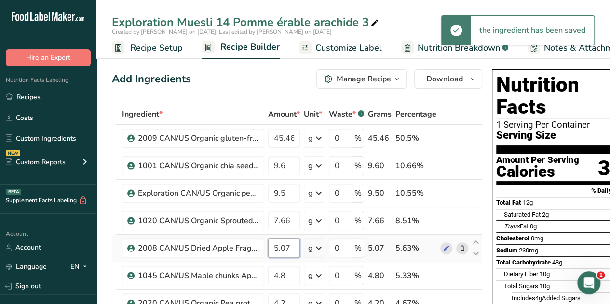
click at [287, 246] on input "5.07" at bounding box center [284, 248] width 32 height 19
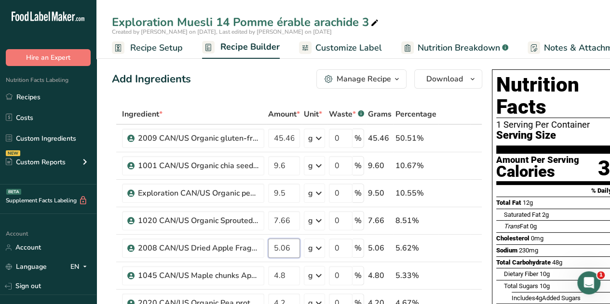
type input "5.06"
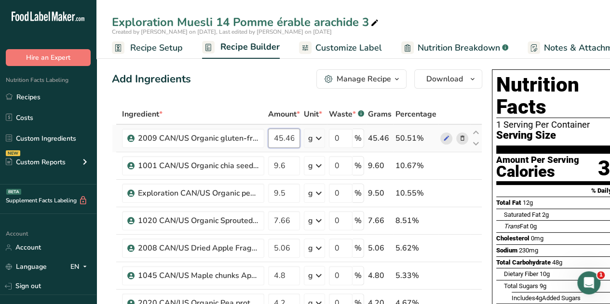
click at [295, 136] on input "45.46" at bounding box center [284, 138] width 32 height 19
type input "45.45"
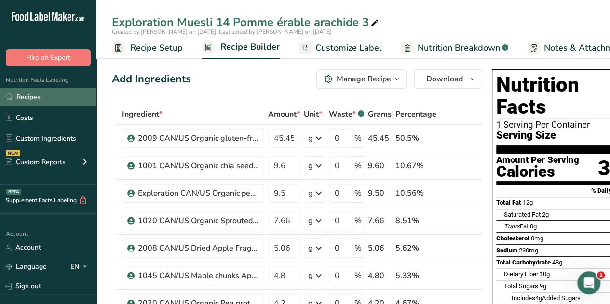
click at [33, 93] on link "Recipes" at bounding box center [48, 97] width 96 height 18
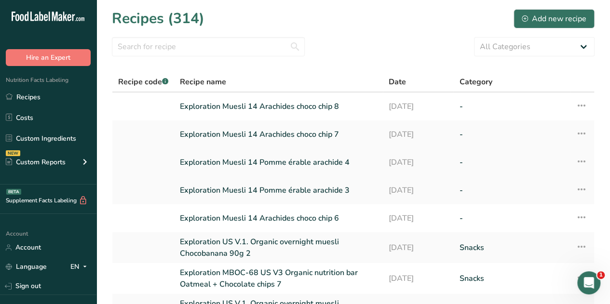
click at [276, 162] on link "Exploration Muesli 14 Pomme érable arachide 4" at bounding box center [278, 162] width 197 height 20
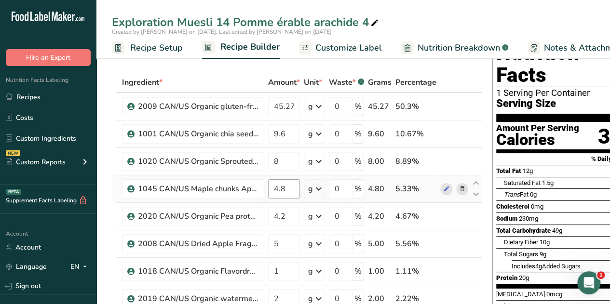
scroll to position [32, 0]
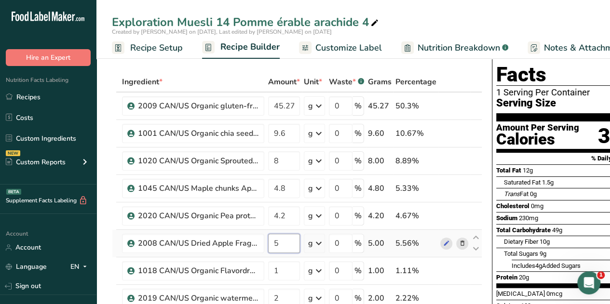
click at [285, 241] on input "5" at bounding box center [284, 243] width 32 height 19
type input "5.05"
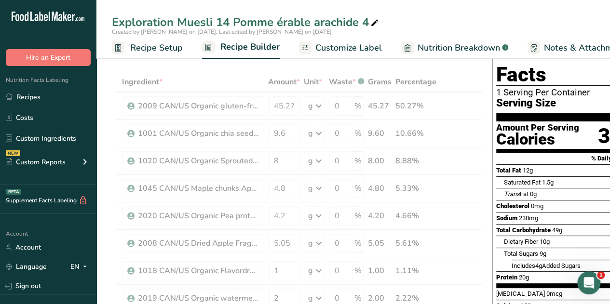
click at [427, 16] on div "Exploration Muesli 14 Pomme érable arachide 4" at bounding box center [352, 21] width 513 height 17
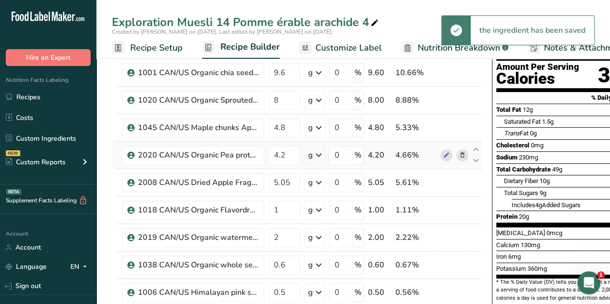
scroll to position [95, 0]
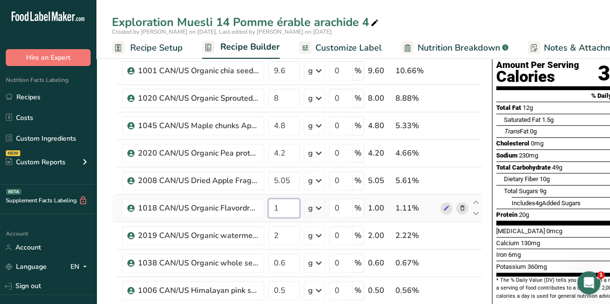
click at [279, 209] on input "1" at bounding box center [284, 208] width 32 height 19
type input "0.9"
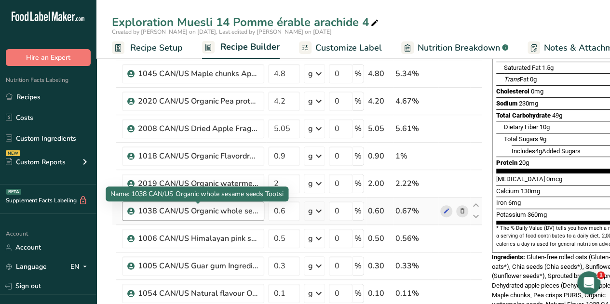
scroll to position [148, 0]
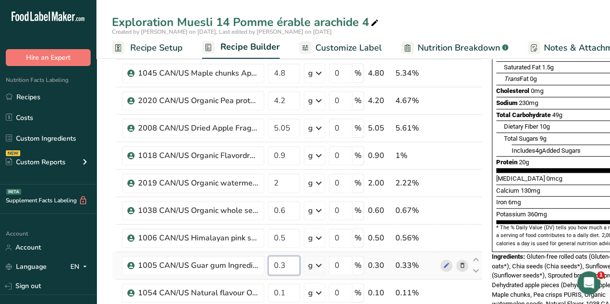
click at [285, 263] on input "0.3" at bounding box center [284, 265] width 32 height 19
type input "0.2"
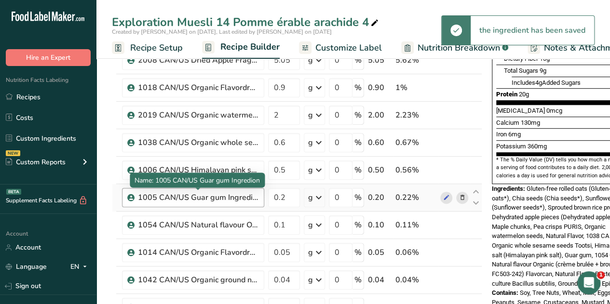
scroll to position [216, 0]
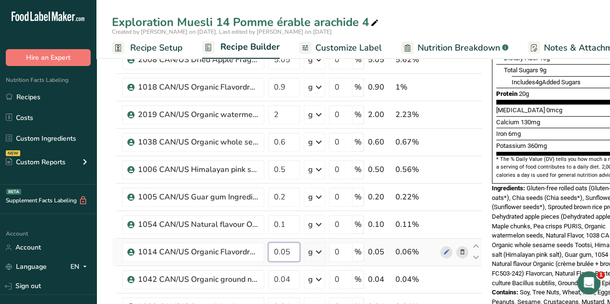
click at [289, 248] on input "0.05" at bounding box center [284, 252] width 32 height 19
type input "0"
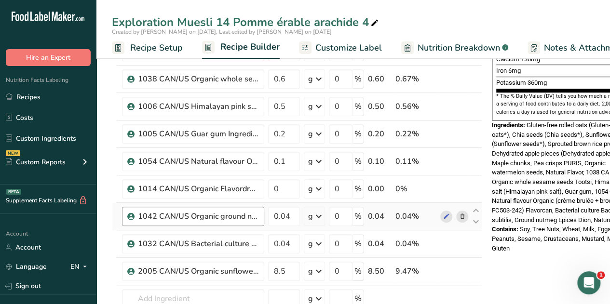
scroll to position [280, 0]
click at [475, 262] on icon at bounding box center [476, 265] width 12 height 7
type input "8.5"
type input "0.04"
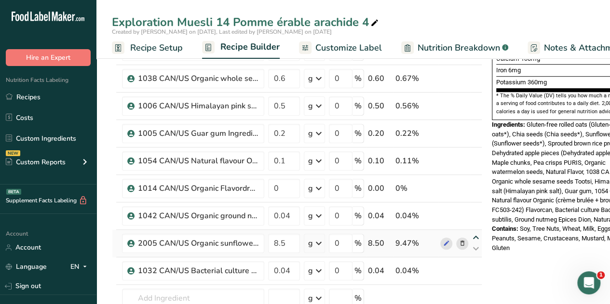
click at [475, 234] on icon at bounding box center [476, 237] width 12 height 7
type input "8.5"
type input "0.04"
click at [476, 207] on icon at bounding box center [476, 210] width 12 height 7
type input "8.5"
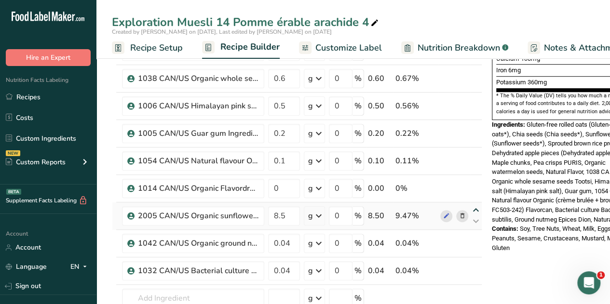
type input "0"
click at [477, 179] on icon at bounding box center [476, 182] width 12 height 7
type input "8.5"
type input "0.1"
click at [474, 152] on icon at bounding box center [476, 155] width 12 height 7
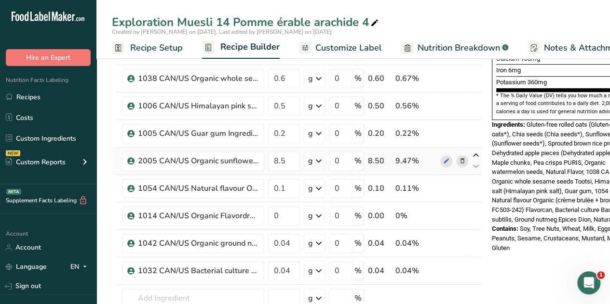
type input "8.5"
type input "0.2"
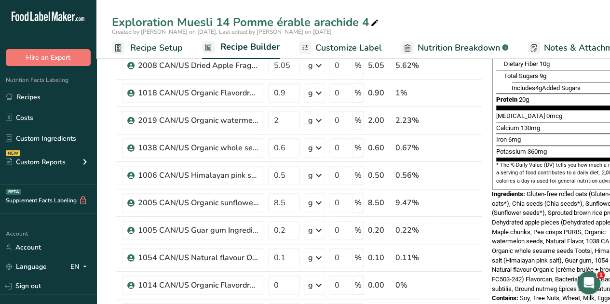
scroll to position [208, 0]
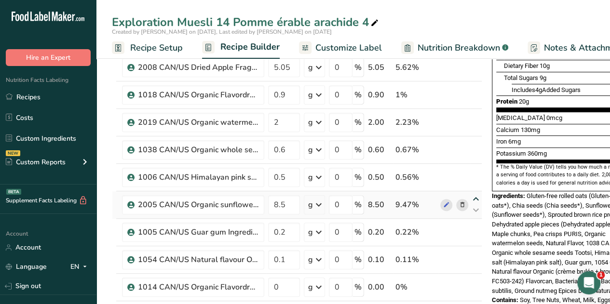
click at [476, 198] on icon at bounding box center [476, 199] width 12 height 7
type input "8.5"
type input "0.5"
click at [477, 169] on icon at bounding box center [476, 171] width 12 height 7
type input "8.5"
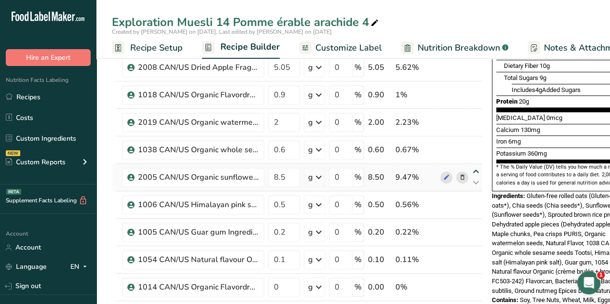
type input "0.6"
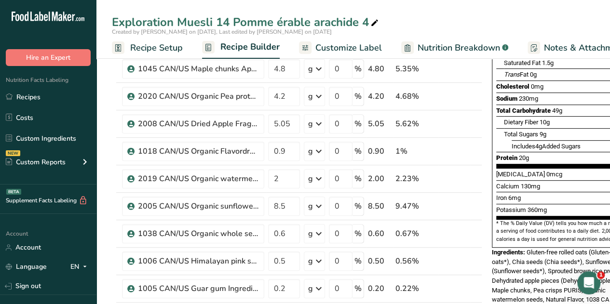
scroll to position [151, 0]
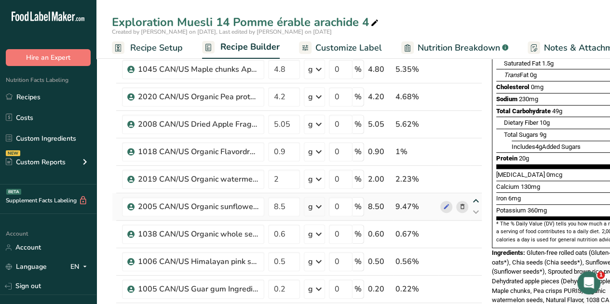
click at [475, 198] on icon at bounding box center [476, 201] width 12 height 7
type input "8.5"
type input "2"
click at [475, 172] on icon at bounding box center [476, 173] width 12 height 7
type input "8.5"
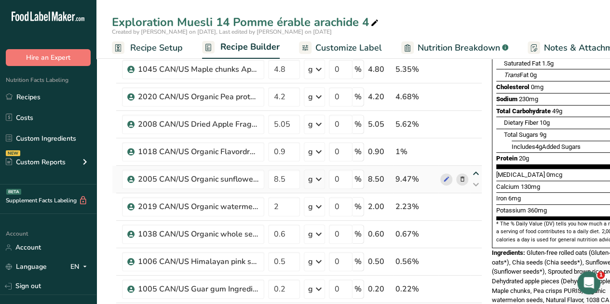
type input "0.9"
click at [475, 146] on icon at bounding box center [476, 146] width 12 height 7
type input "8.5"
type input "5.05"
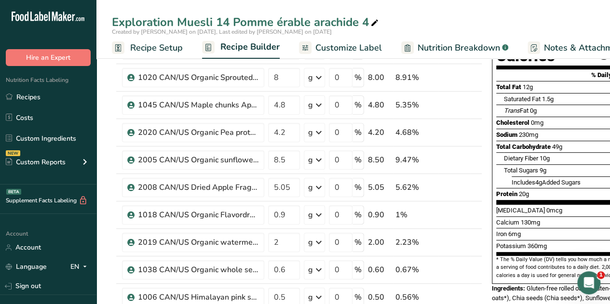
scroll to position [112, 0]
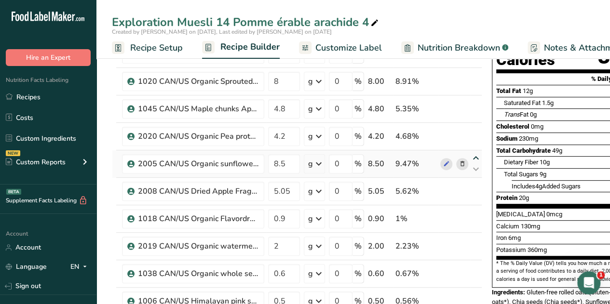
click at [475, 155] on icon at bounding box center [476, 158] width 12 height 7
type input "8.5"
type input "4.2"
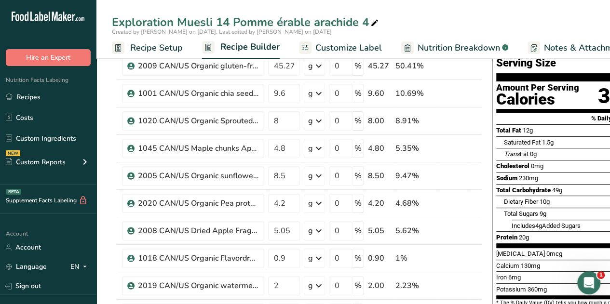
scroll to position [67, 0]
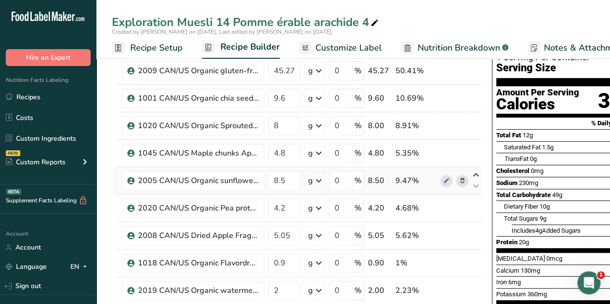
click at [475, 172] on icon at bounding box center [476, 175] width 12 height 7
type input "8.5"
type input "4.8"
click at [477, 147] on icon at bounding box center [476, 147] width 12 height 7
type input "8.5"
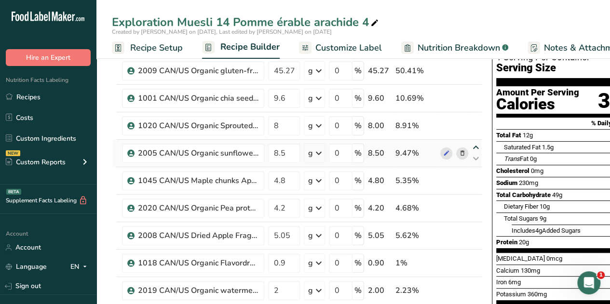
type input "8"
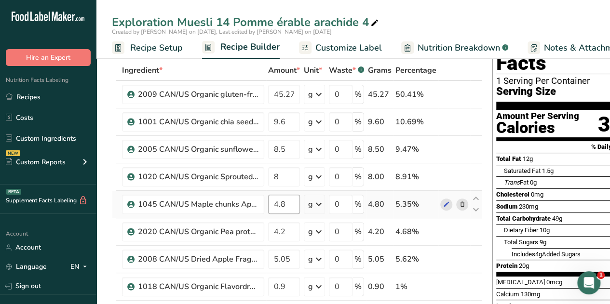
scroll to position [44, 0]
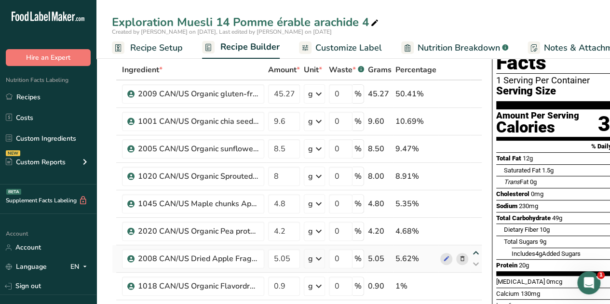
click at [472, 252] on icon at bounding box center [476, 253] width 12 height 7
type input "5.05"
type input "4.2"
click at [475, 222] on icon at bounding box center [476, 225] width 12 height 7
type input "5.05"
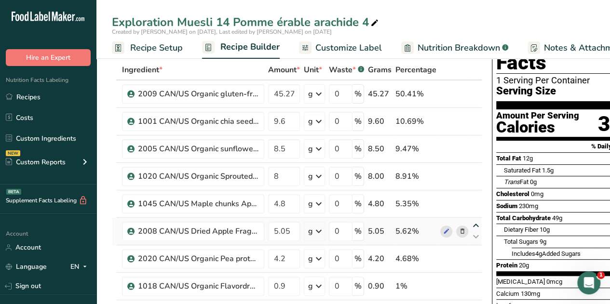
type input "4.8"
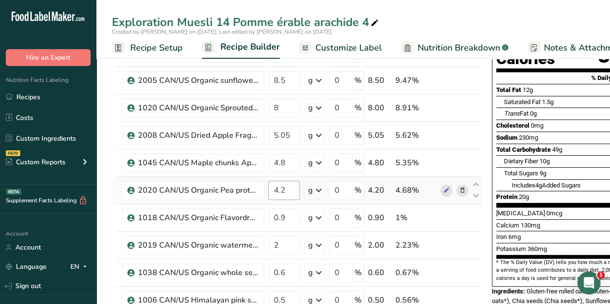
scroll to position [116, 0]
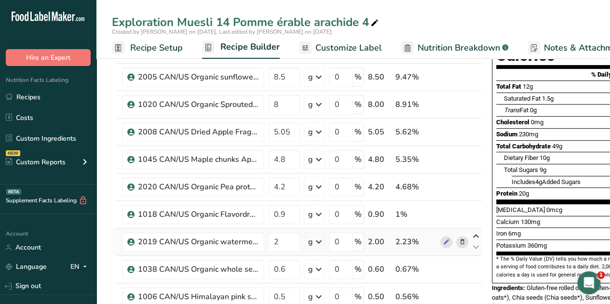
click at [474, 237] on icon at bounding box center [476, 236] width 12 height 7
type input "2"
type input "0.9"
click at [281, 214] on input "2" at bounding box center [284, 214] width 32 height 19
type input "2.2"
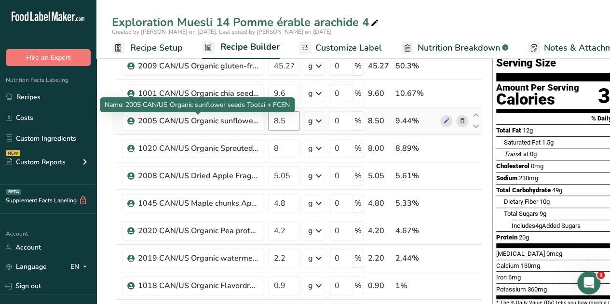
scroll to position [0, 0]
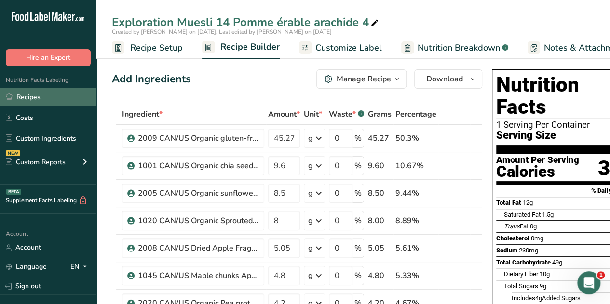
click at [44, 101] on link "Recipes" at bounding box center [48, 97] width 96 height 18
